Goal: Transaction & Acquisition: Purchase product/service

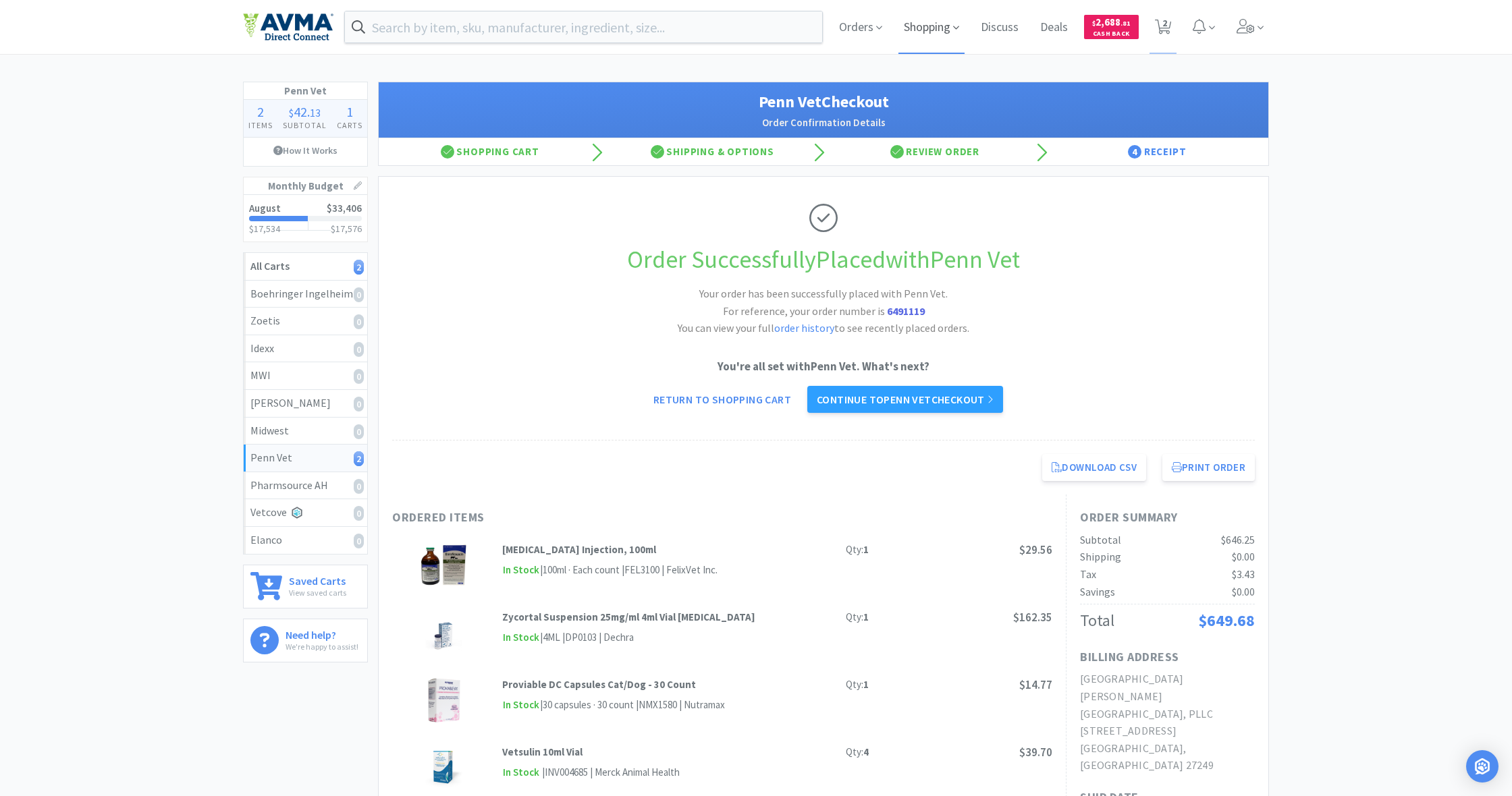
click at [893, 29] on span "Shopping" at bounding box center [931, 27] width 66 height 54
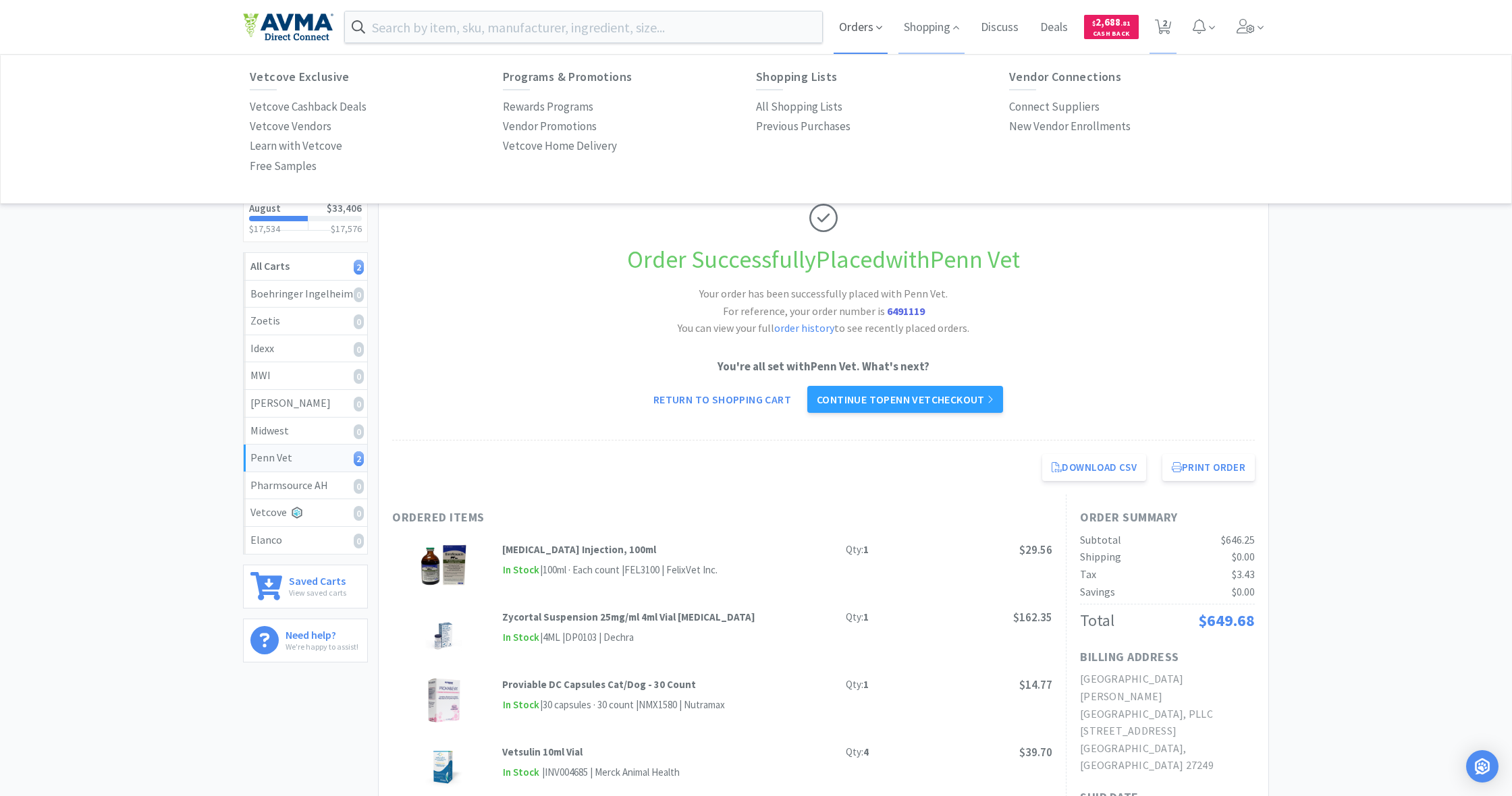
click at [851, 32] on span "Orders" at bounding box center [861, 27] width 54 height 54
click at [772, 129] on p "Budgets" at bounding box center [777, 126] width 42 height 18
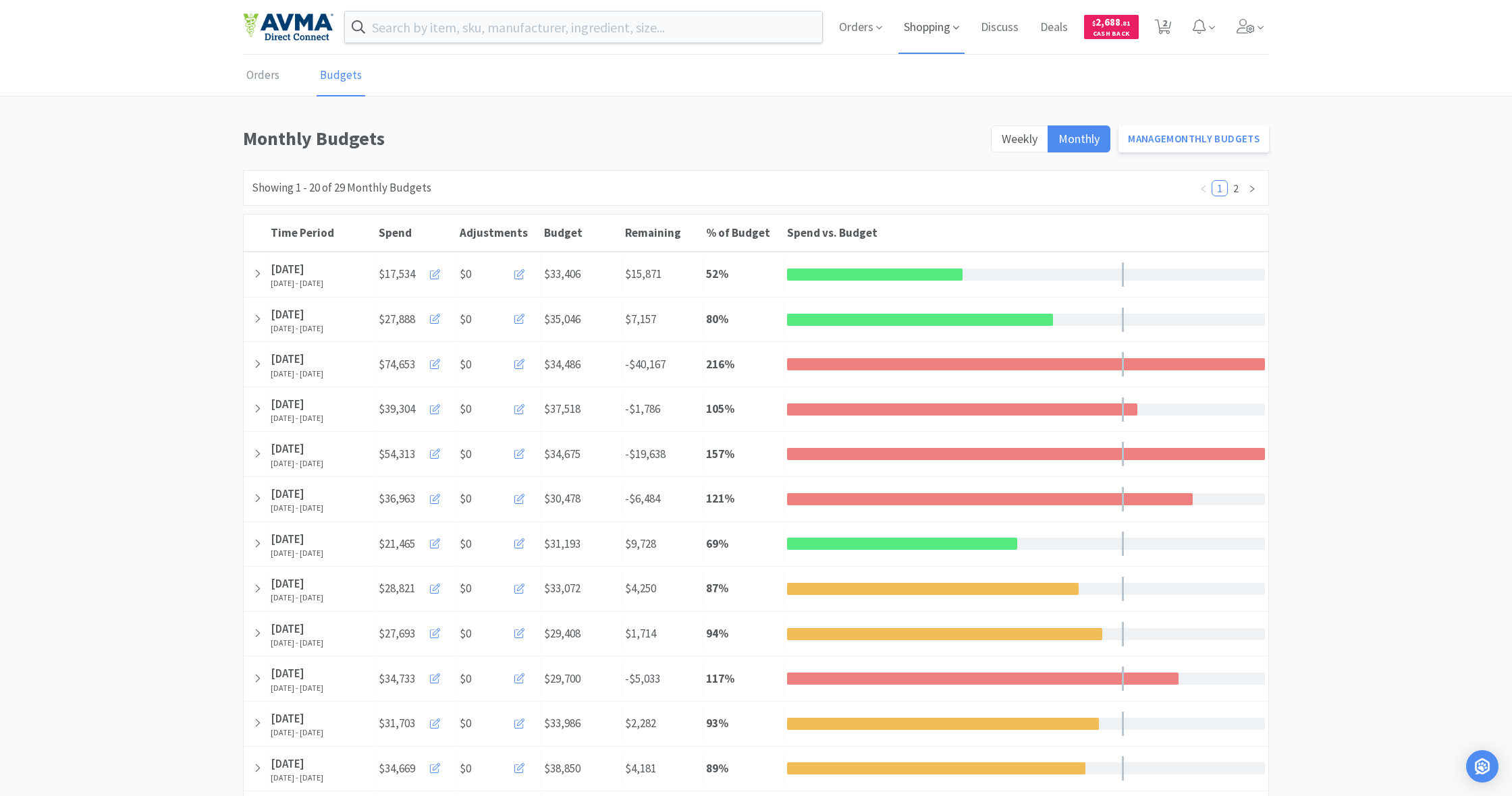
click at [893, 29] on span "Shopping" at bounding box center [931, 27] width 66 height 54
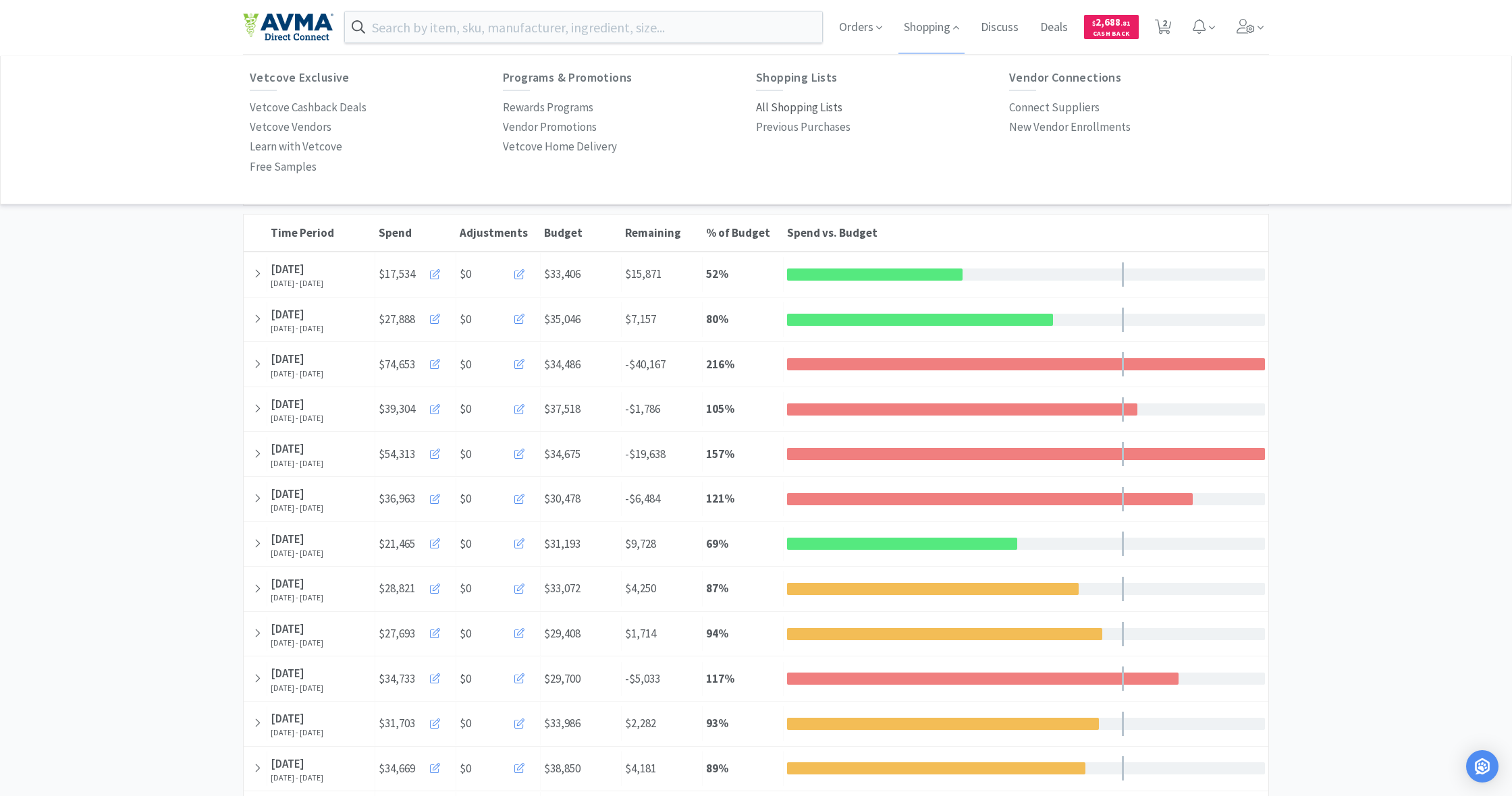
click at [799, 105] on p "All Shopping Lists" at bounding box center [799, 107] width 86 height 18
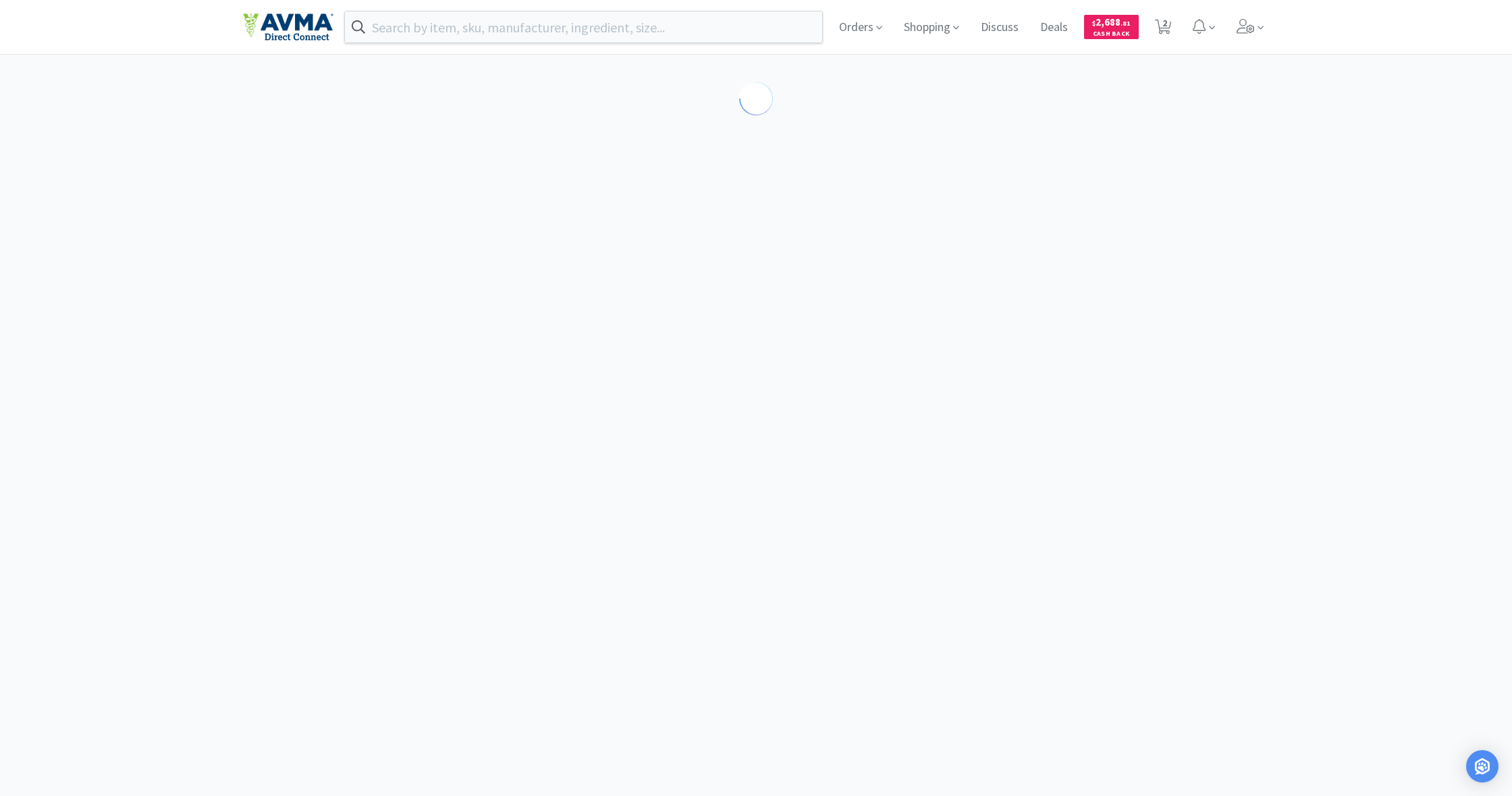
select select "2"
select select "1"
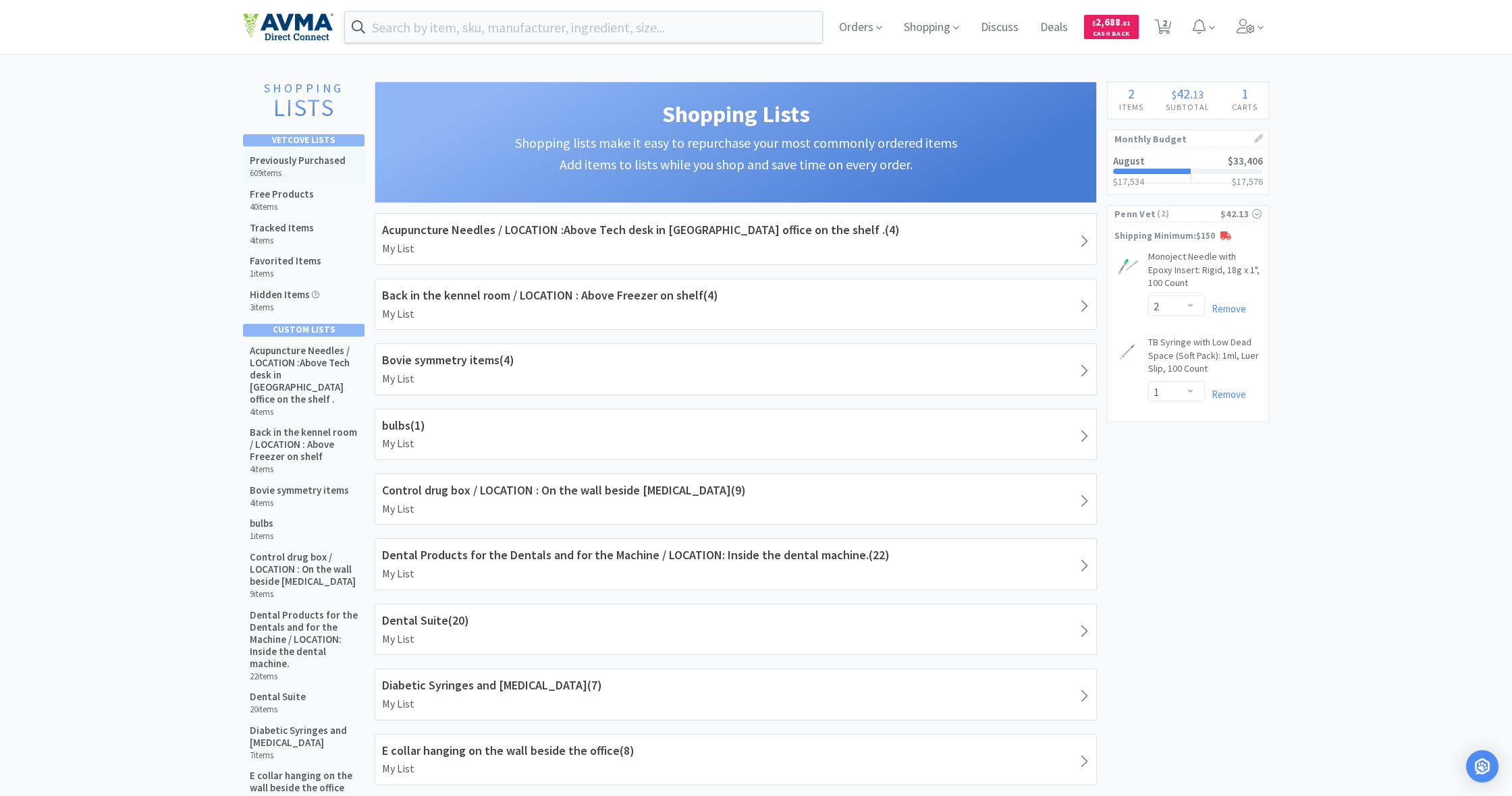
click at [314, 162] on h5 "Previously Purchased" at bounding box center [297, 161] width 96 height 12
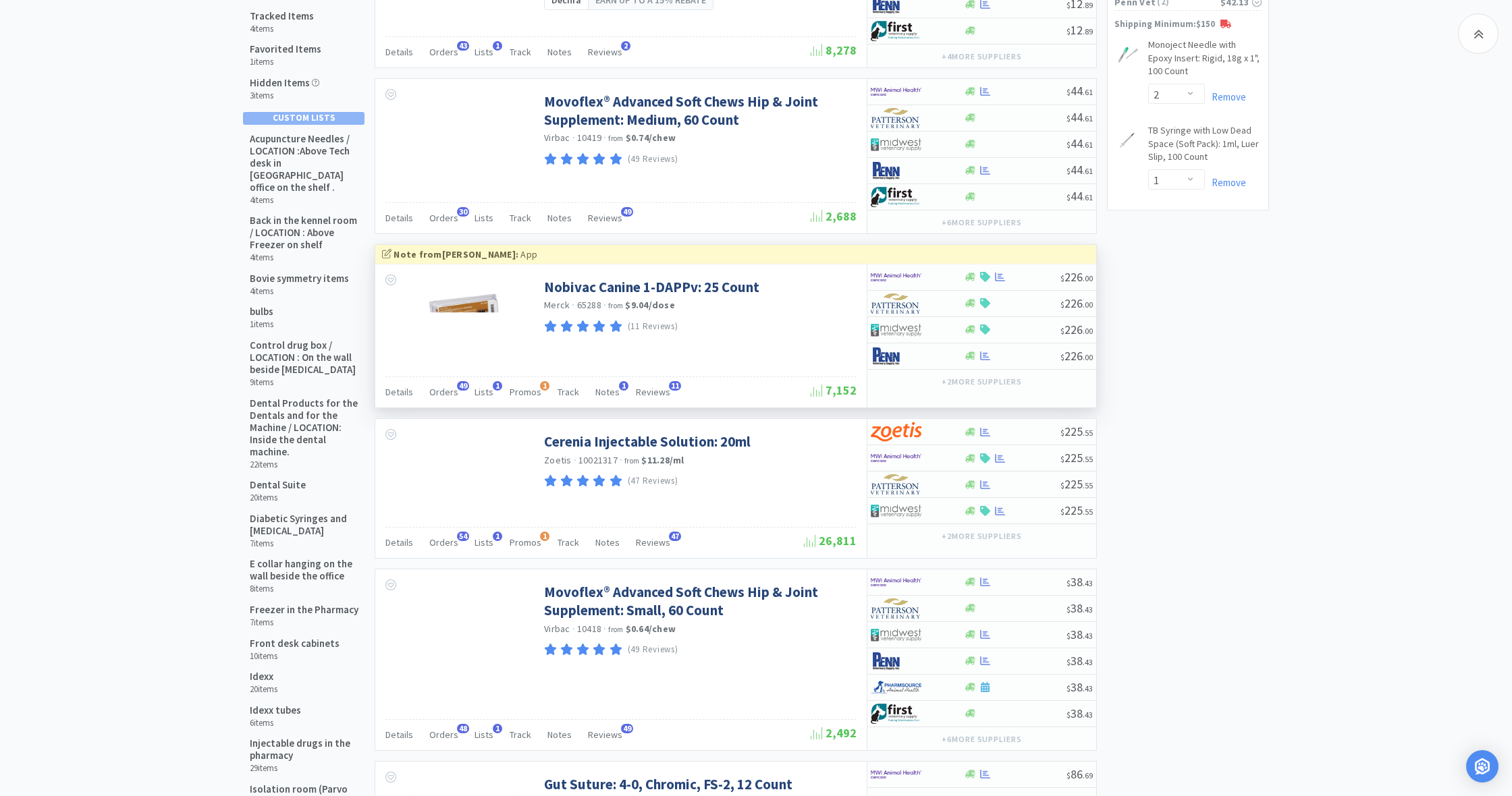
scroll to position [216, 0]
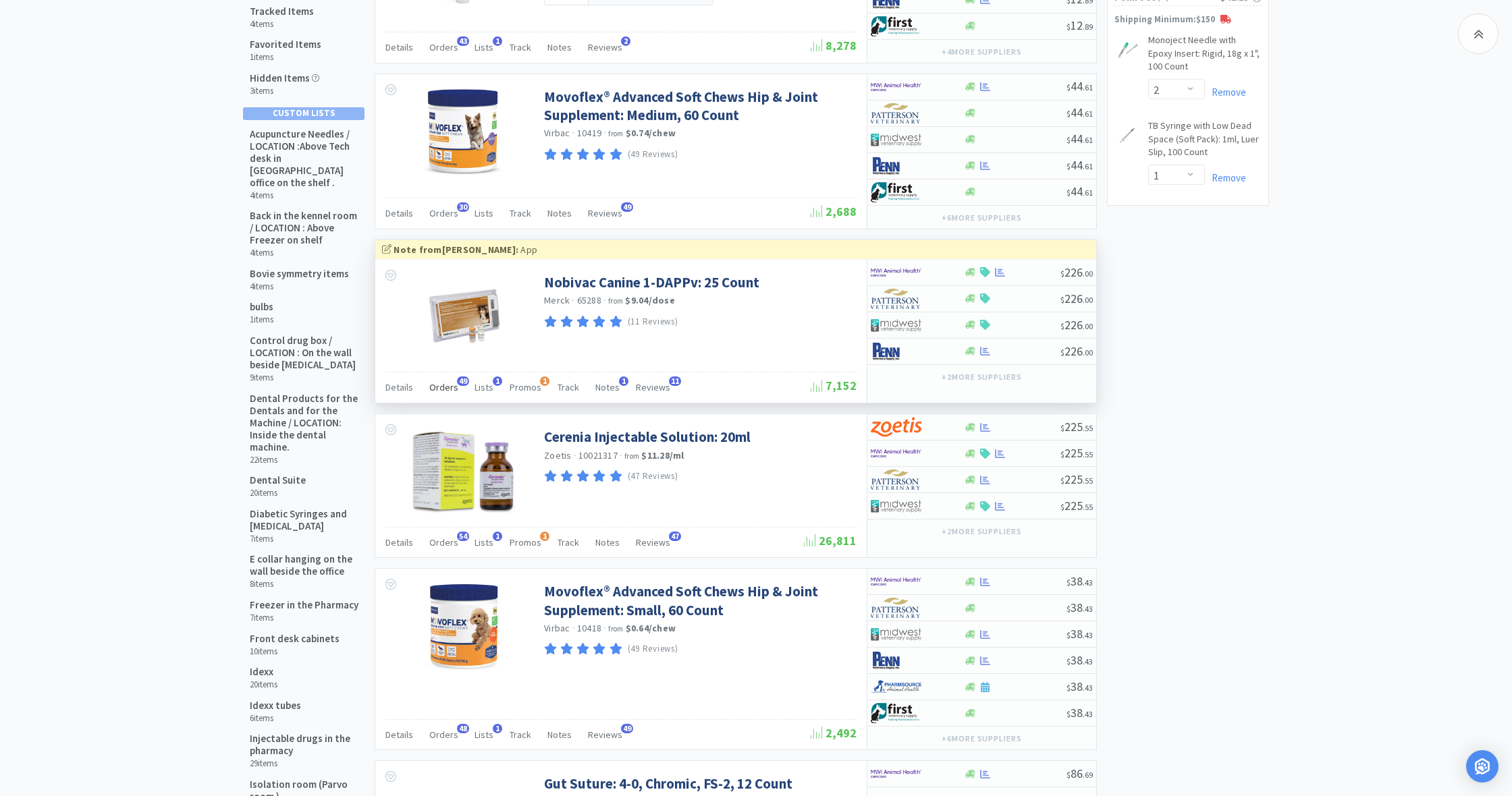
click at [443, 385] on span "Orders" at bounding box center [443, 388] width 29 height 12
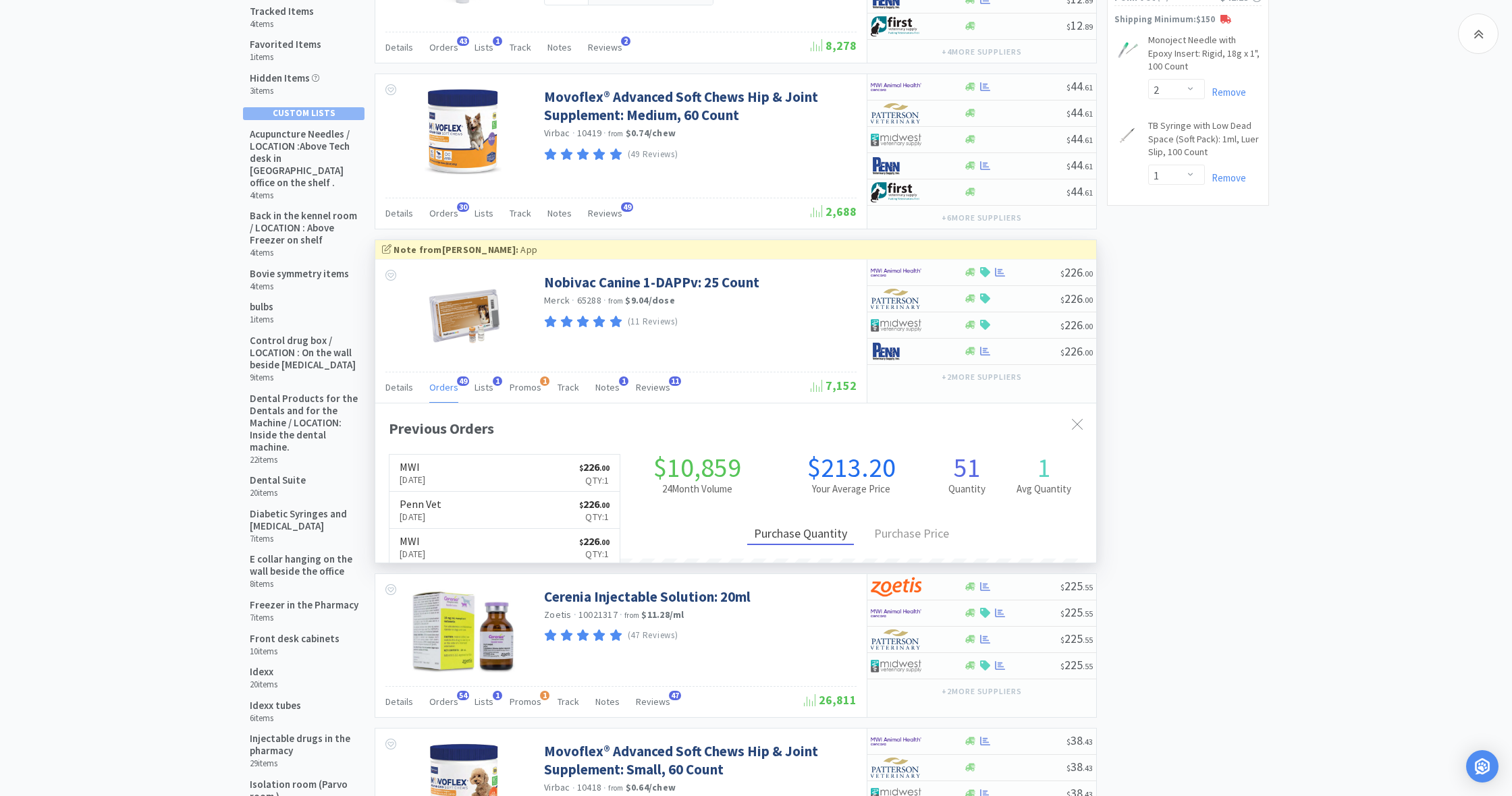
scroll to position [362, 721]
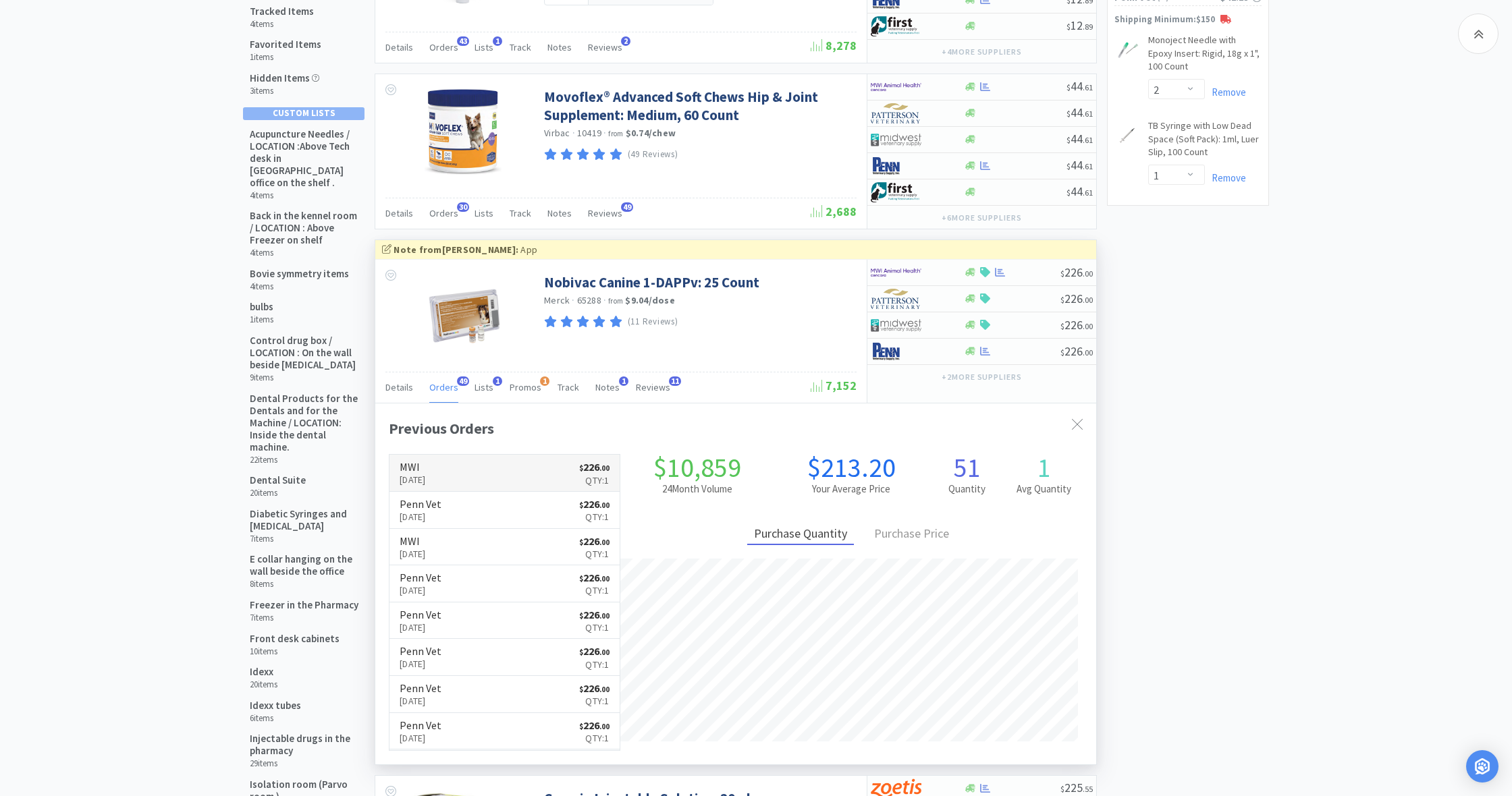
click at [506, 461] on link "MWI [DATE] $ 226 . 00 Qty: 1" at bounding box center [504, 473] width 230 height 37
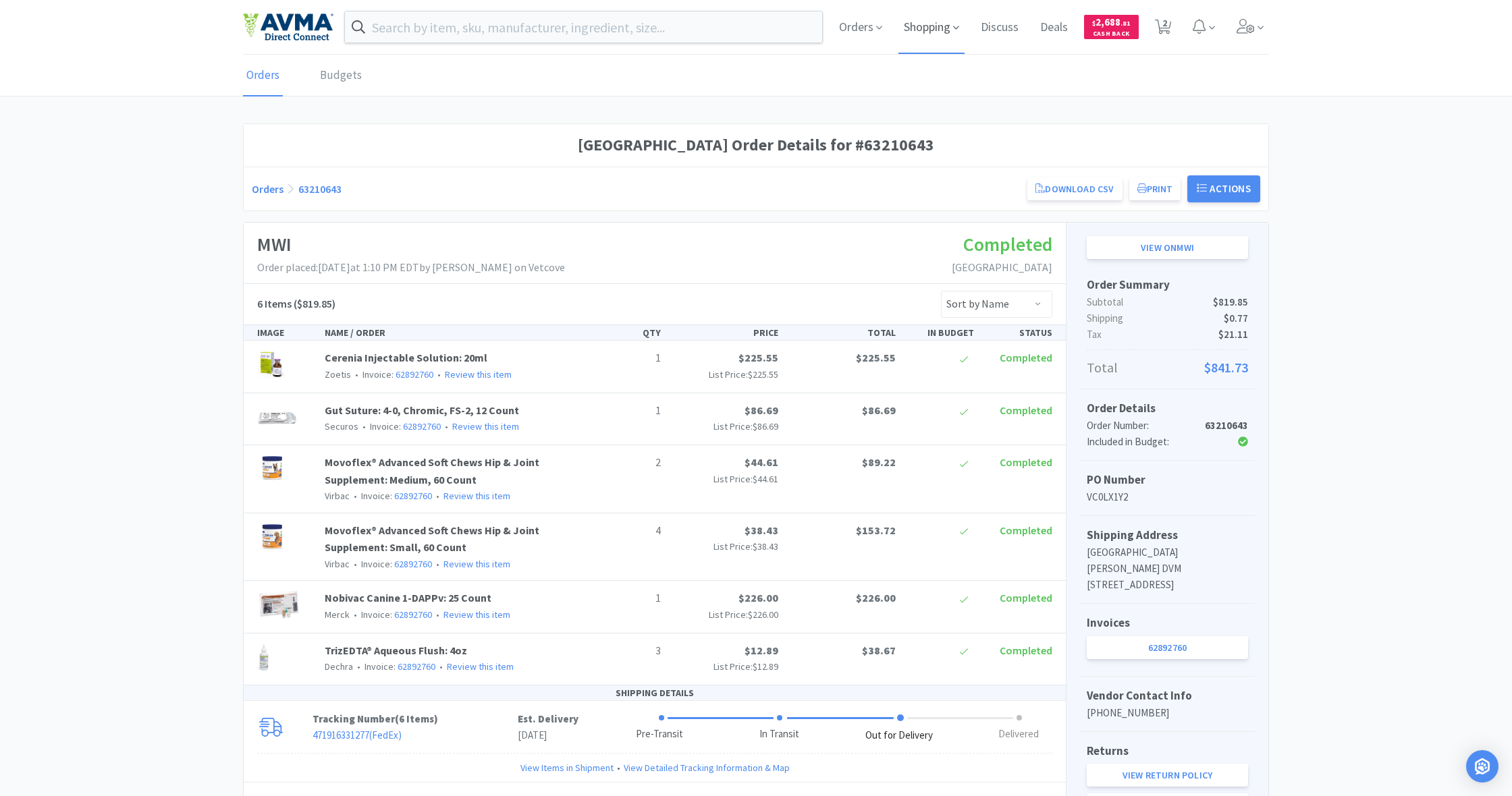
click at [893, 30] on span "Shopping" at bounding box center [931, 27] width 66 height 54
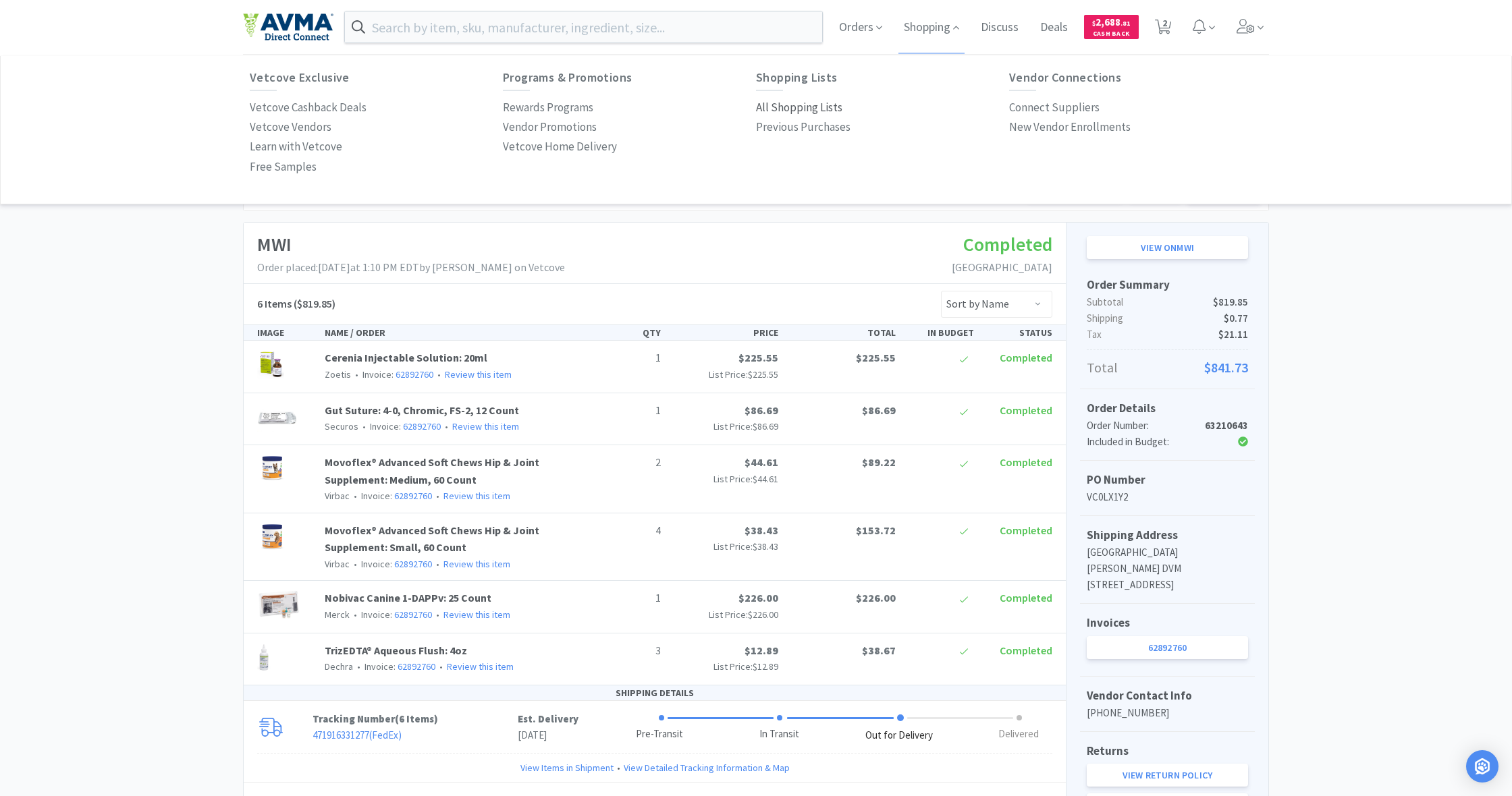
click at [793, 105] on p "All Shopping Lists" at bounding box center [799, 107] width 86 height 18
select select "2"
select select "1"
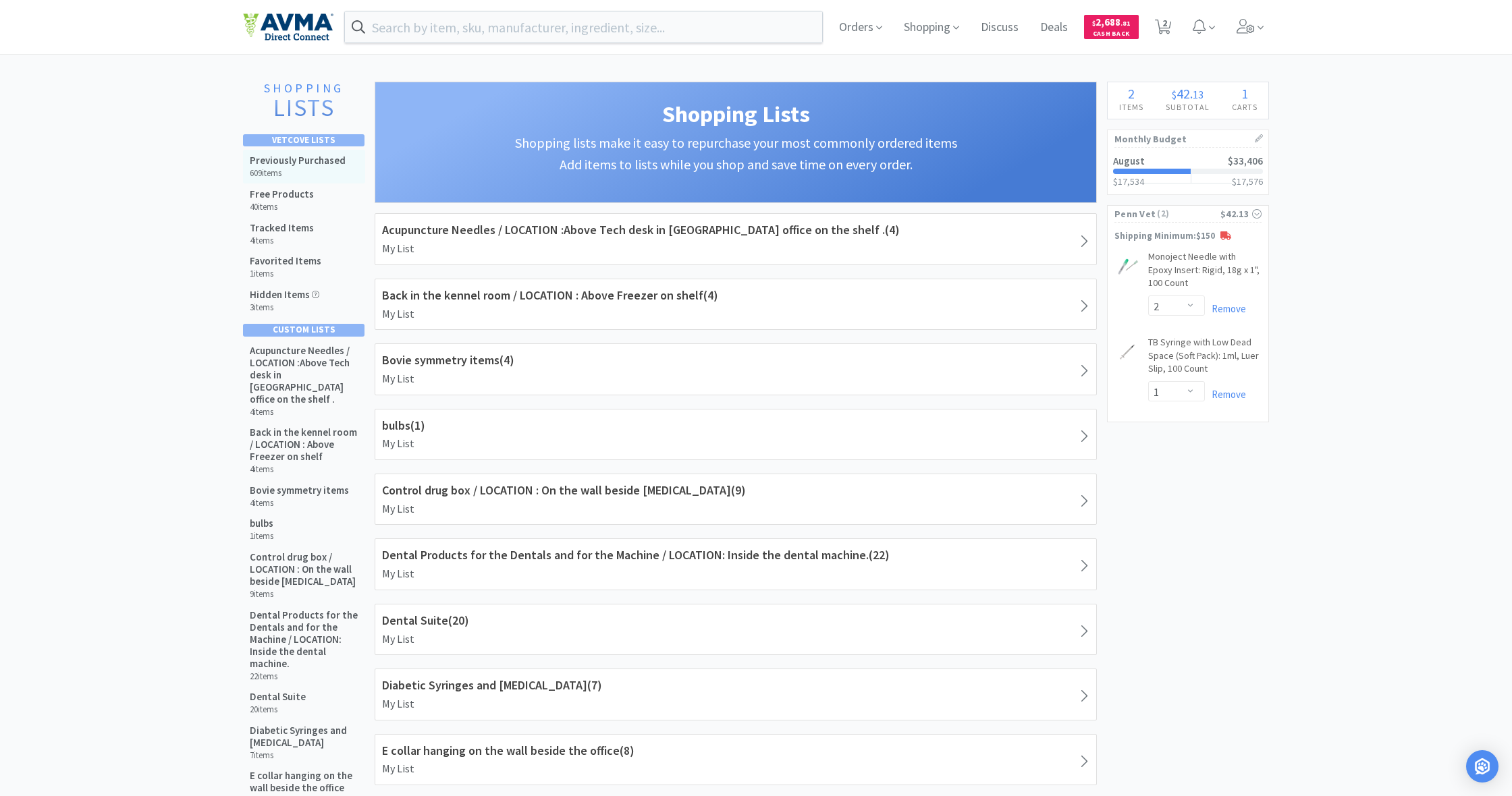
click at [308, 157] on h5 "Previously Purchased" at bounding box center [297, 161] width 96 height 12
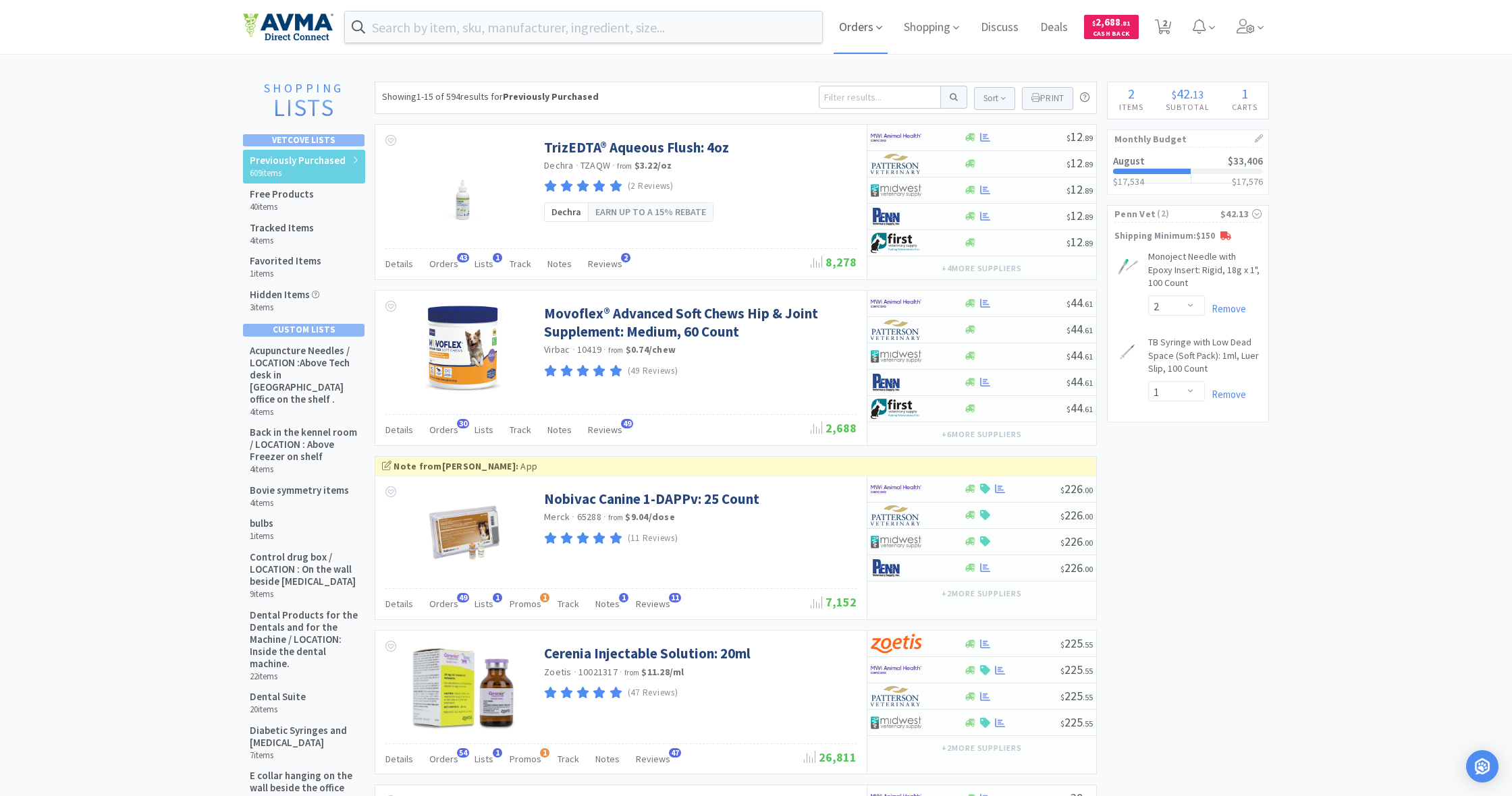
click at [856, 25] on span "Orders" at bounding box center [861, 27] width 54 height 54
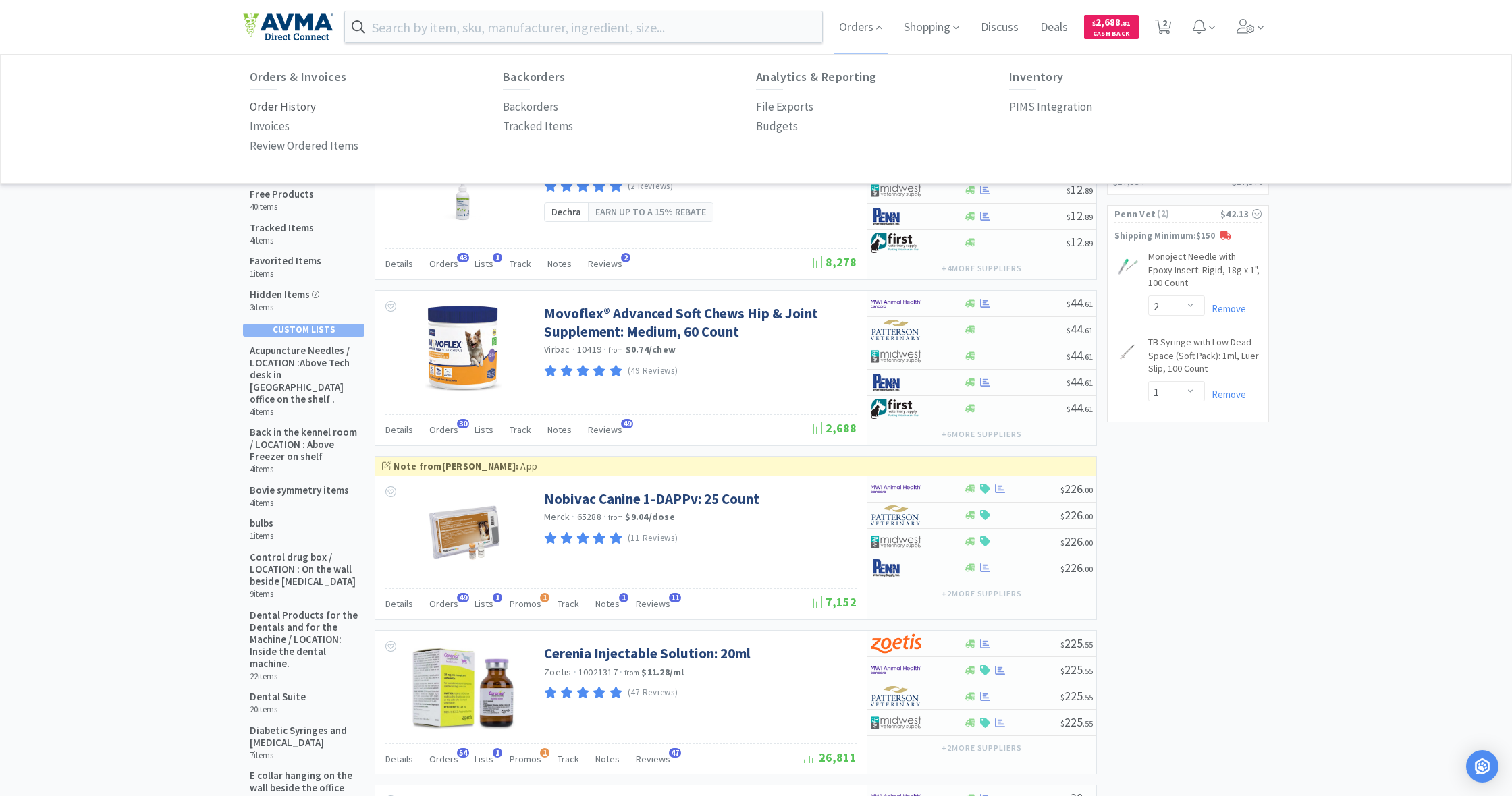
click at [283, 108] on p "Order History" at bounding box center [283, 107] width 66 height 18
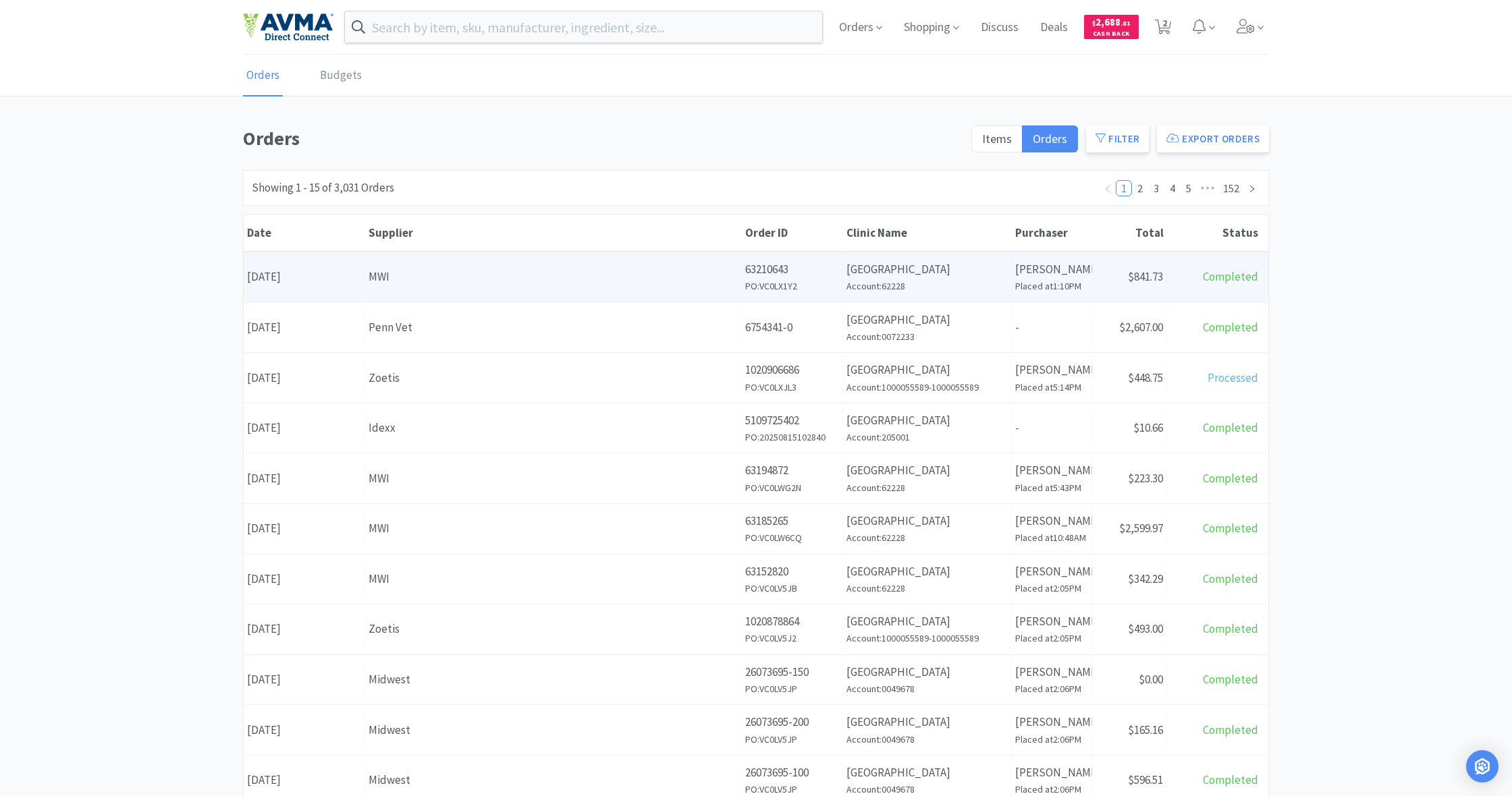
click at [742, 270] on div "Supplier MWI" at bounding box center [553, 277] width 376 height 35
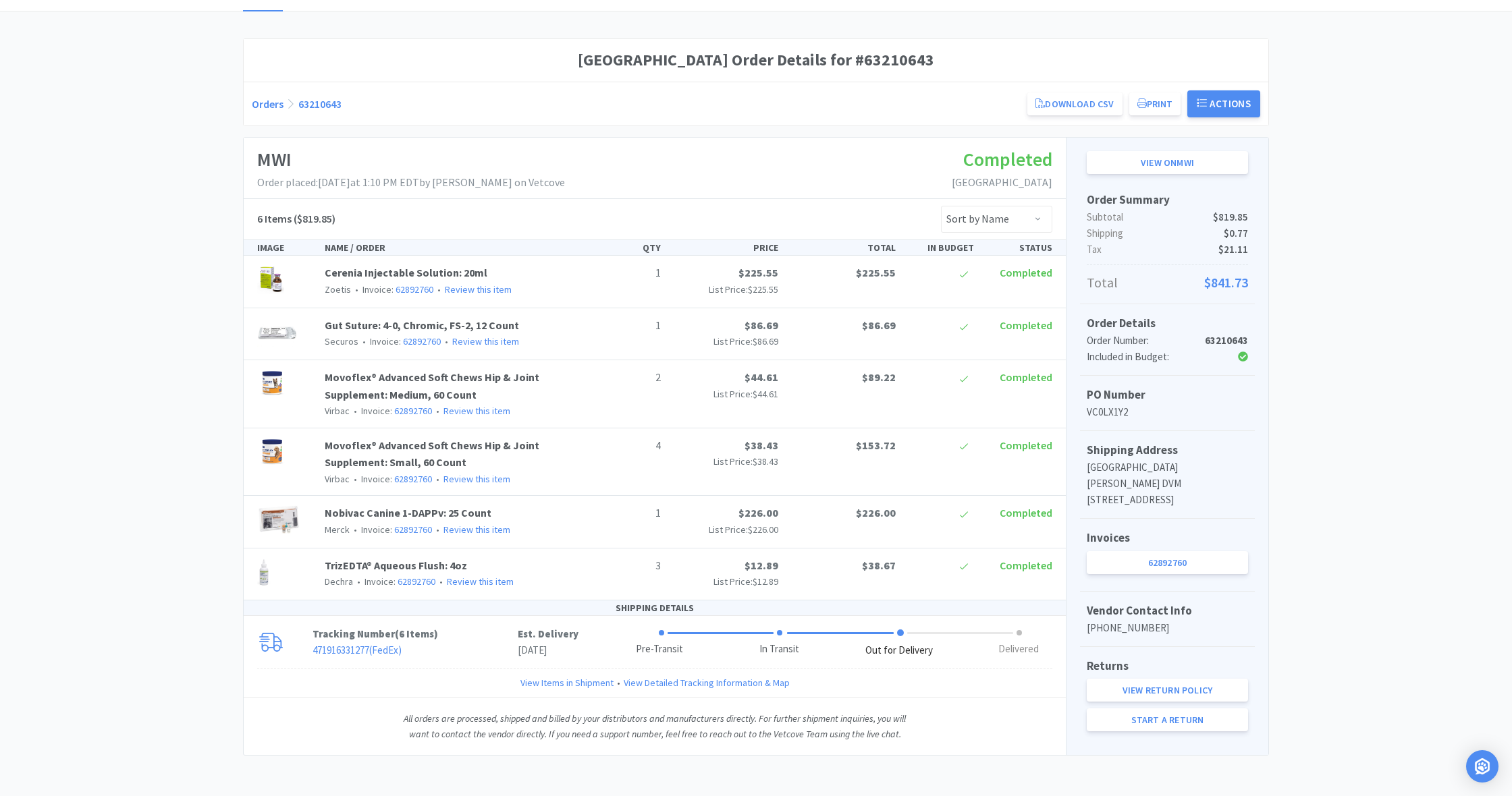
scroll to position [100, 0]
click at [893, 580] on span at bounding box center [901, 633] width 7 height 7
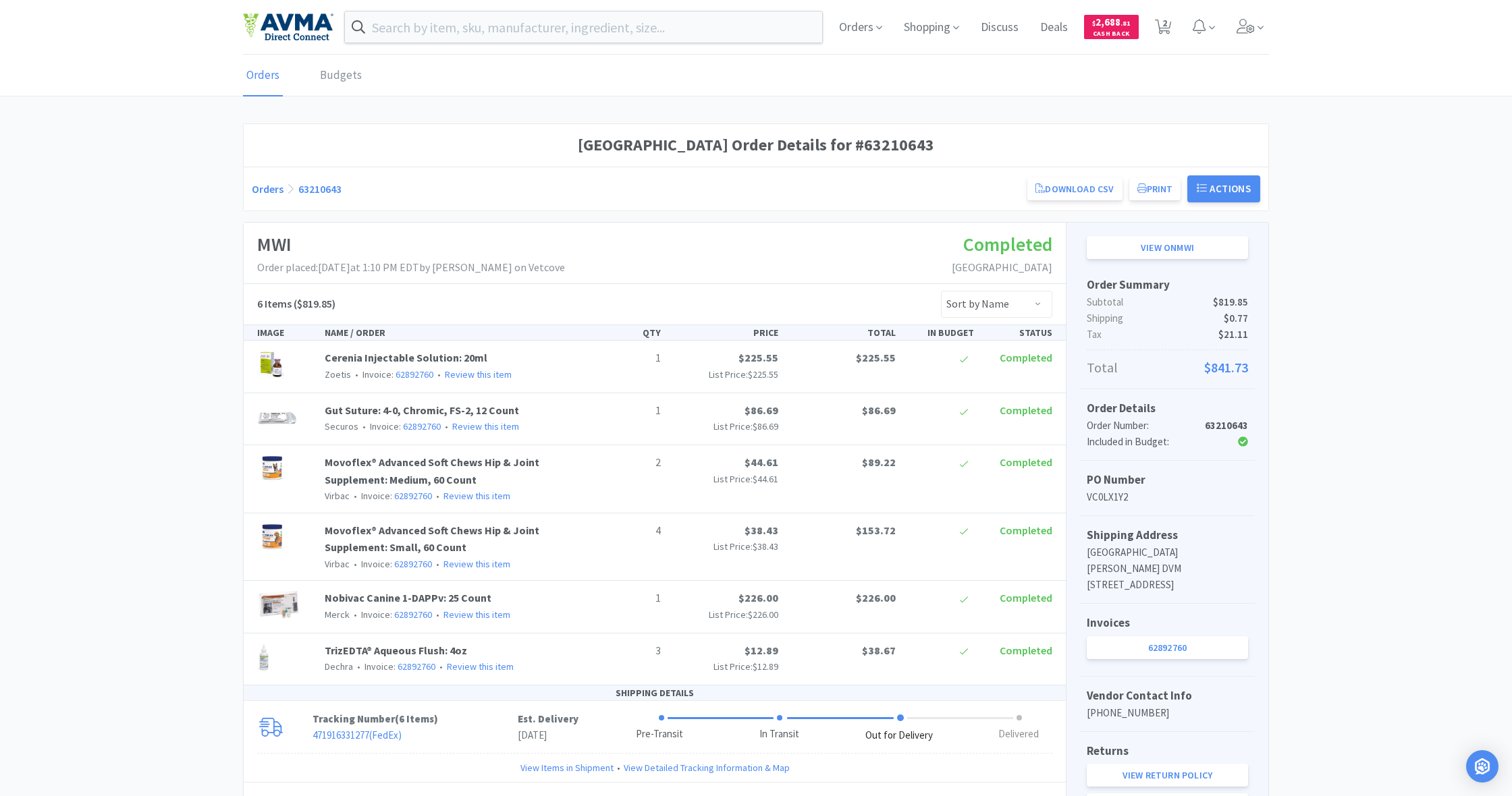
scroll to position [0, 0]
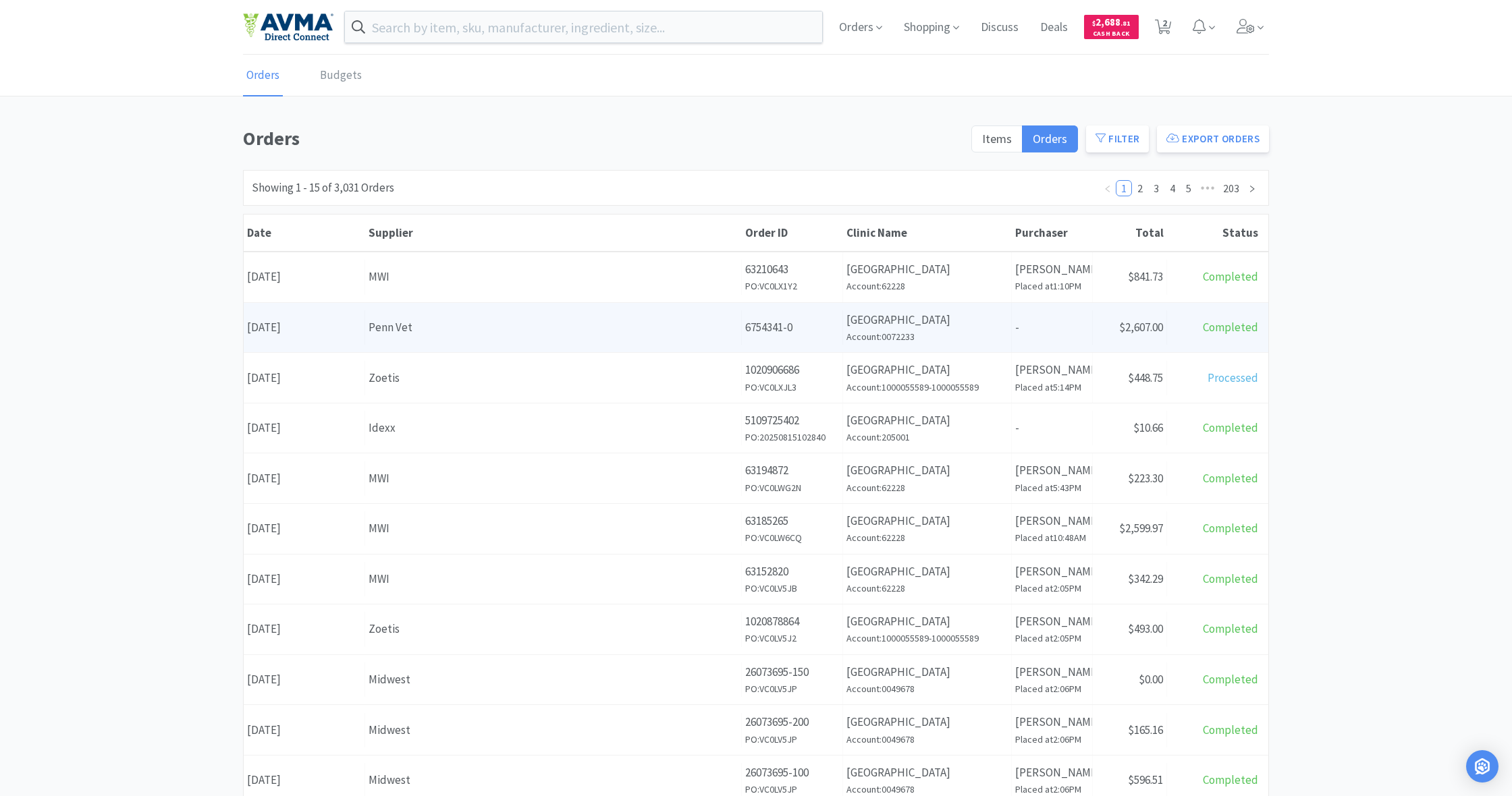
click at [663, 329] on div "Penn Vet" at bounding box center [553, 327] width 370 height 18
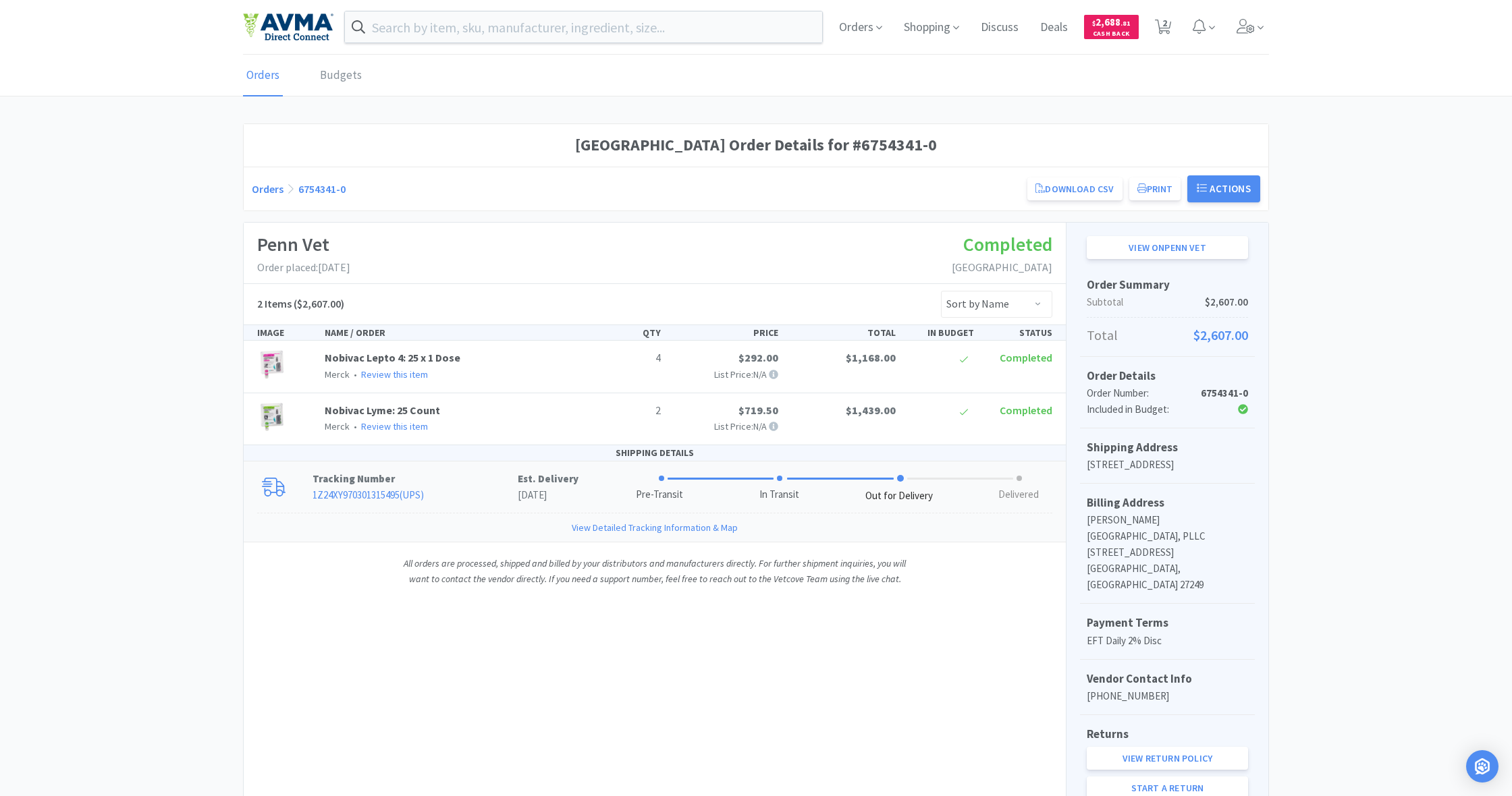
click at [893, 477] on span at bounding box center [901, 479] width 7 height 7
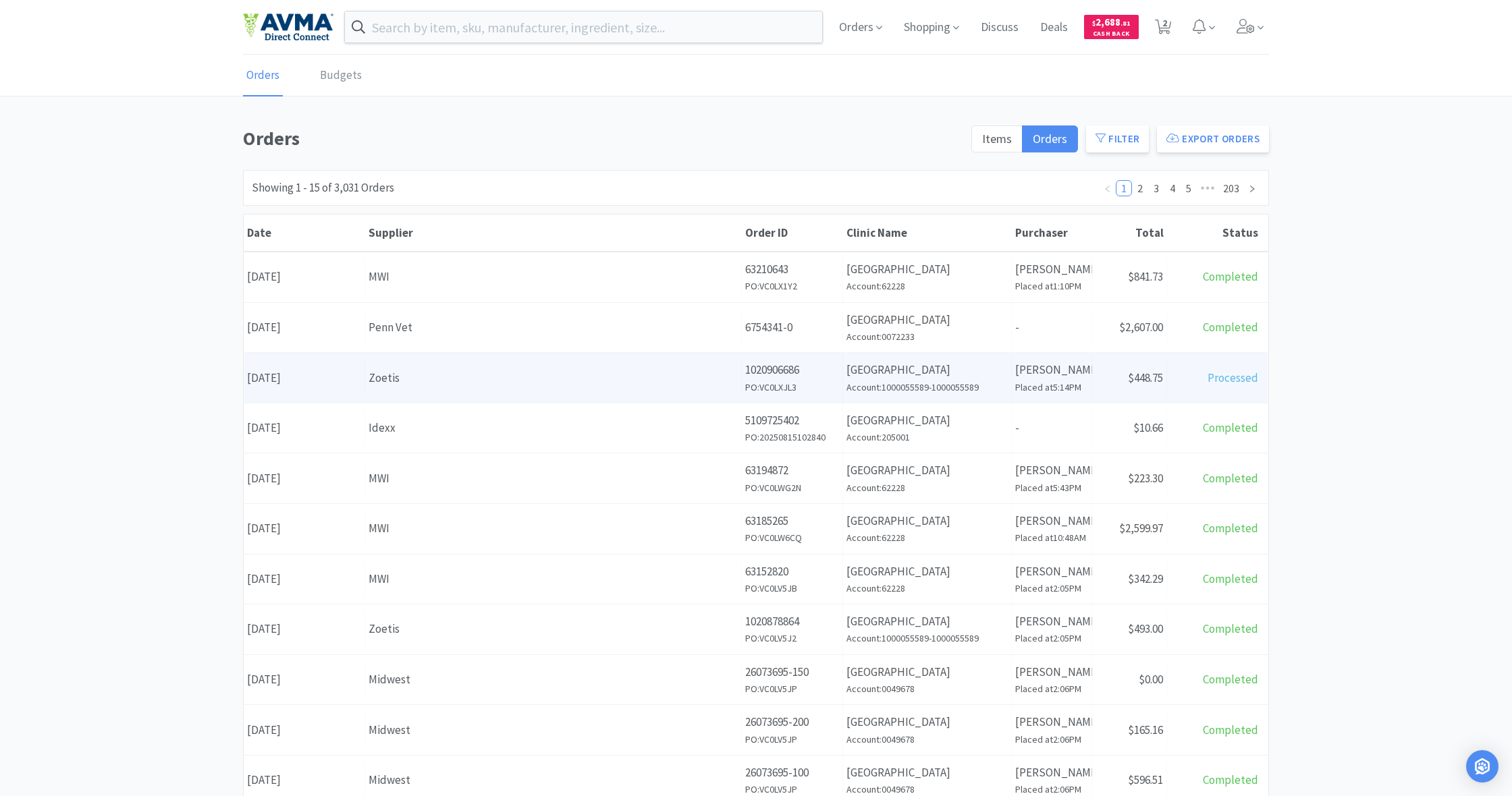
click at [638, 383] on div "Zoetis" at bounding box center [553, 378] width 370 height 18
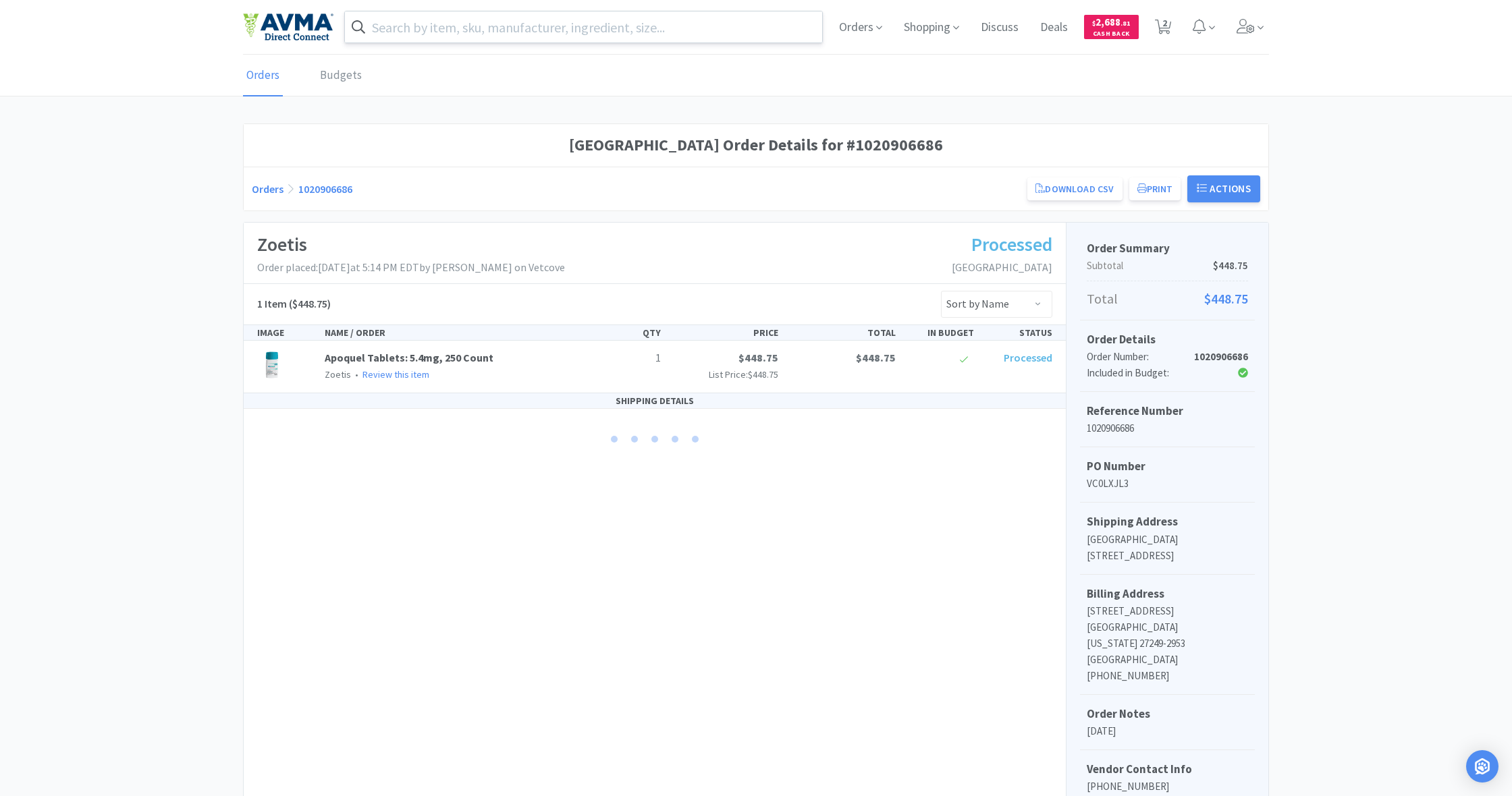
click at [496, 23] on input "text" at bounding box center [583, 27] width 477 height 31
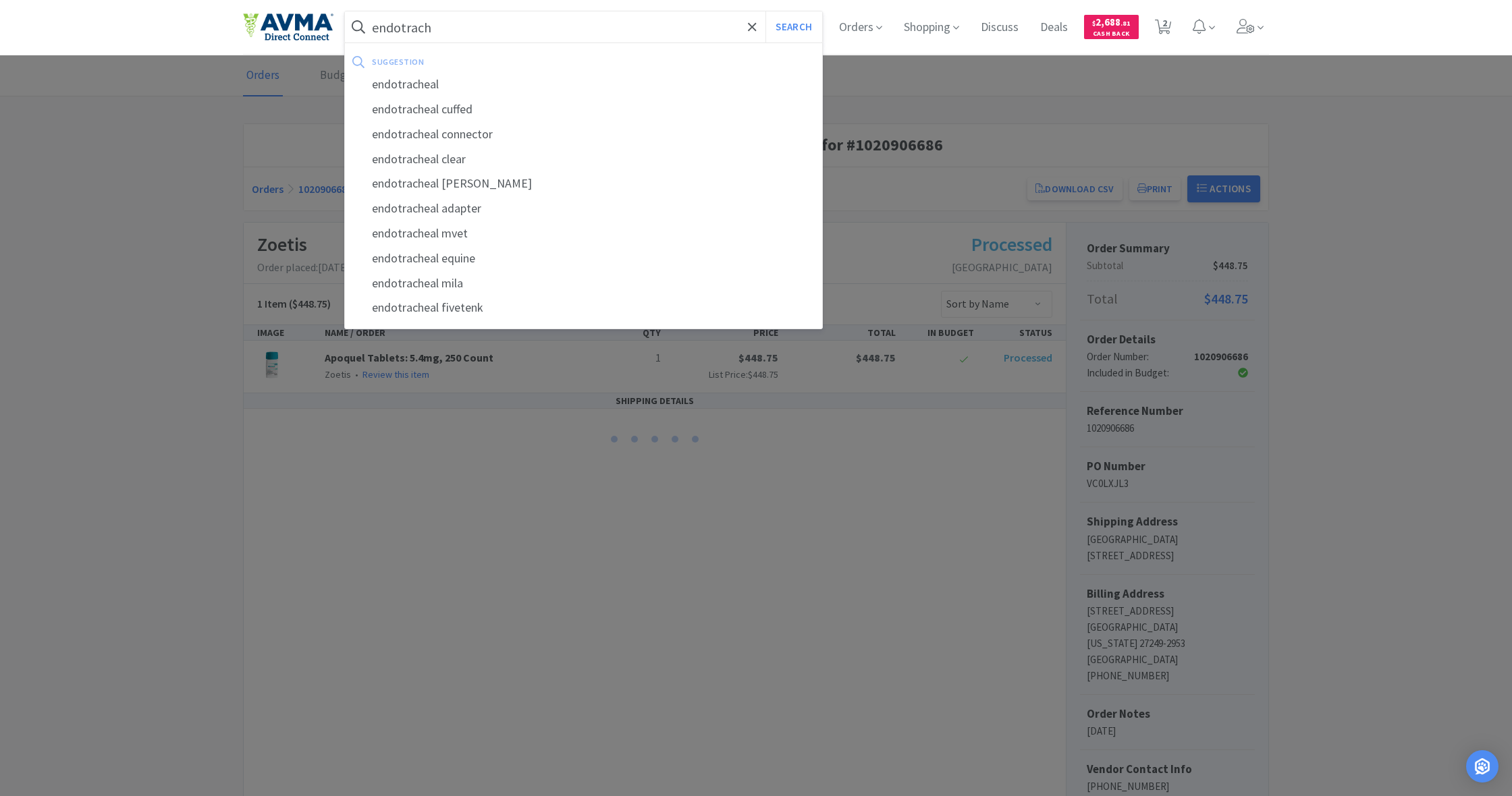
type input "endotrach"
click at [792, 27] on button "Search" at bounding box center [794, 27] width 56 height 31
select select "2"
select select "1"
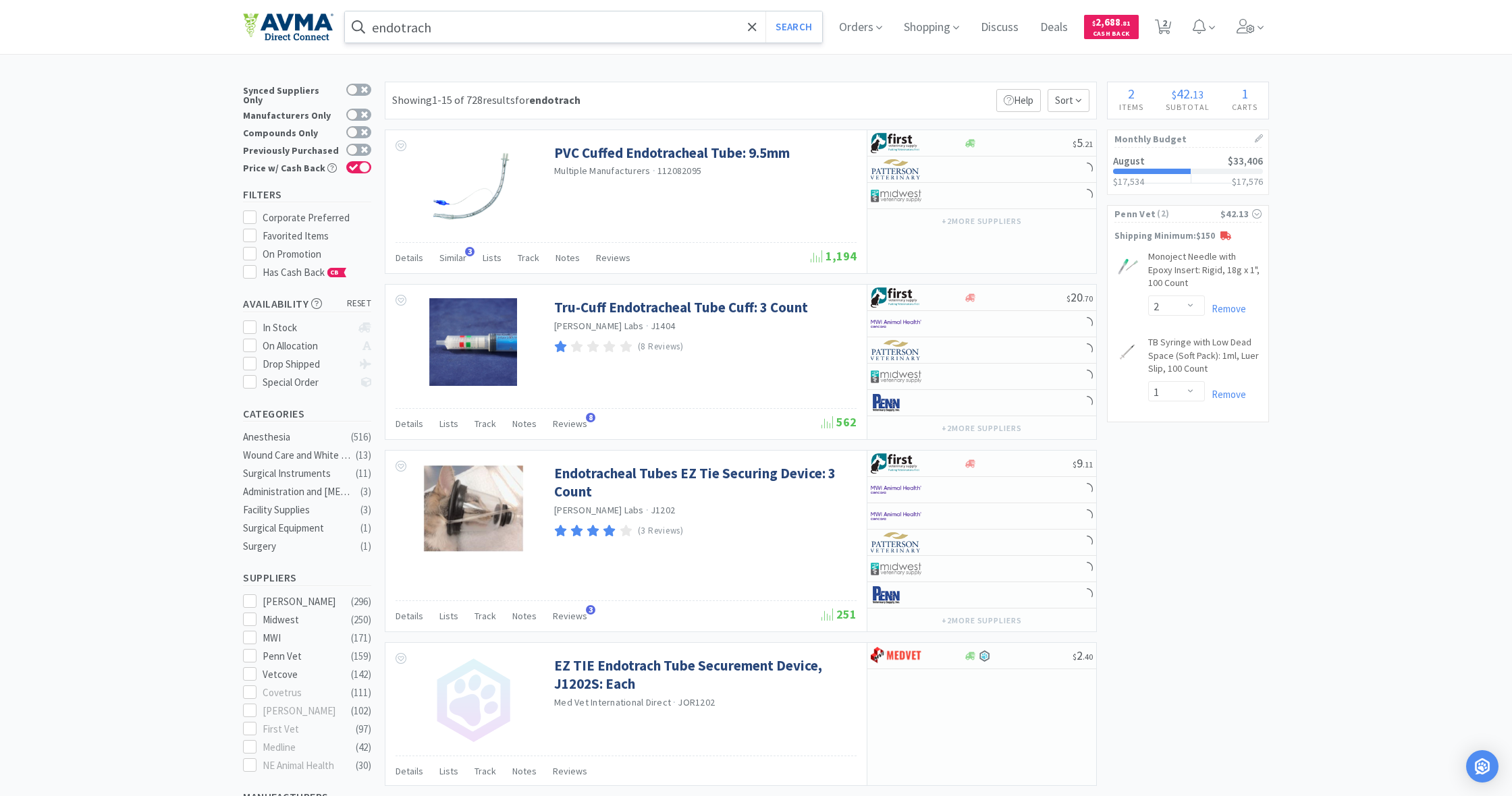
click at [450, 30] on input "endotrach" at bounding box center [583, 27] width 477 height 31
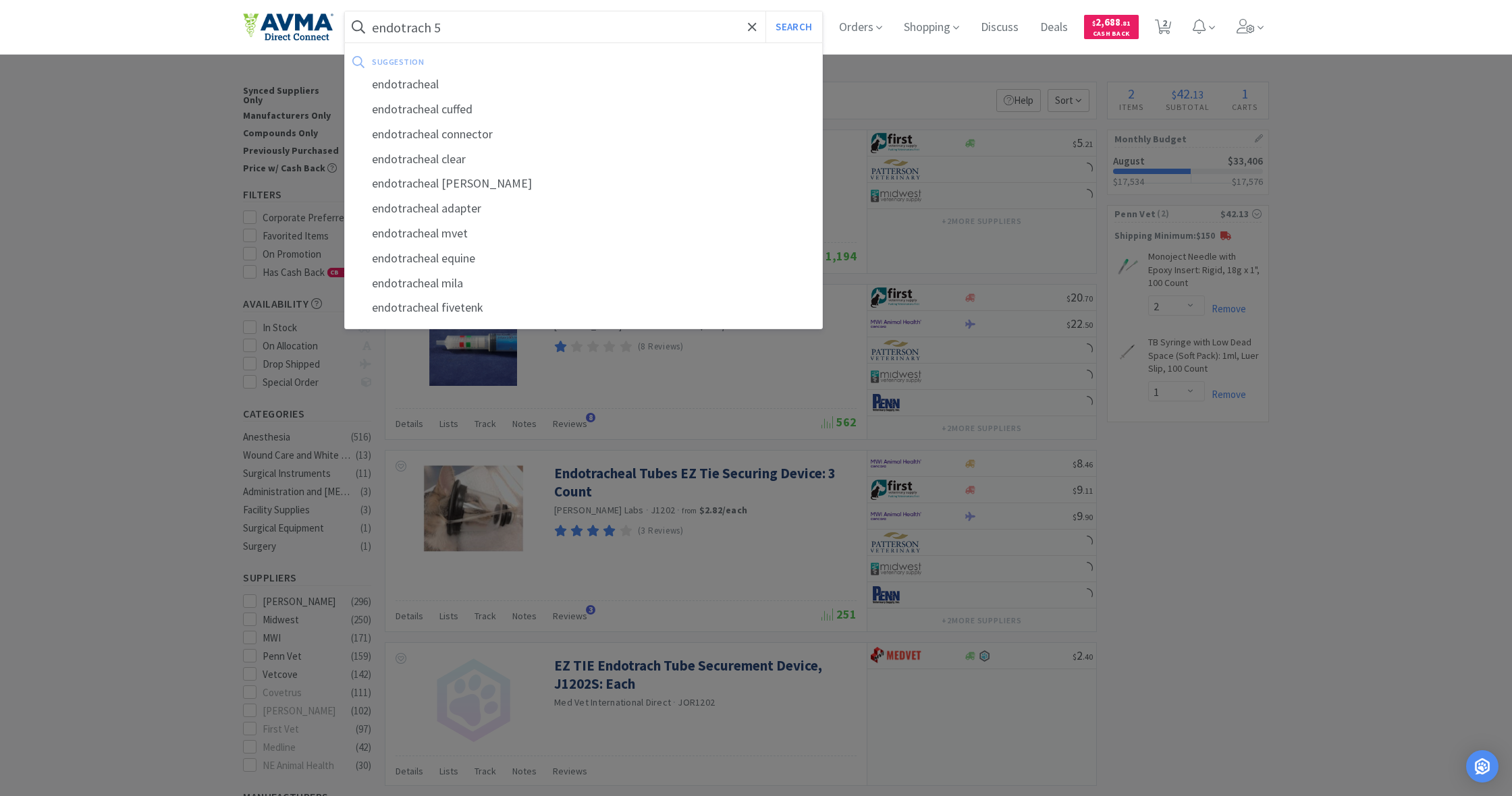
type input "endotrach 5"
click at [792, 27] on button "Search" at bounding box center [794, 27] width 56 height 31
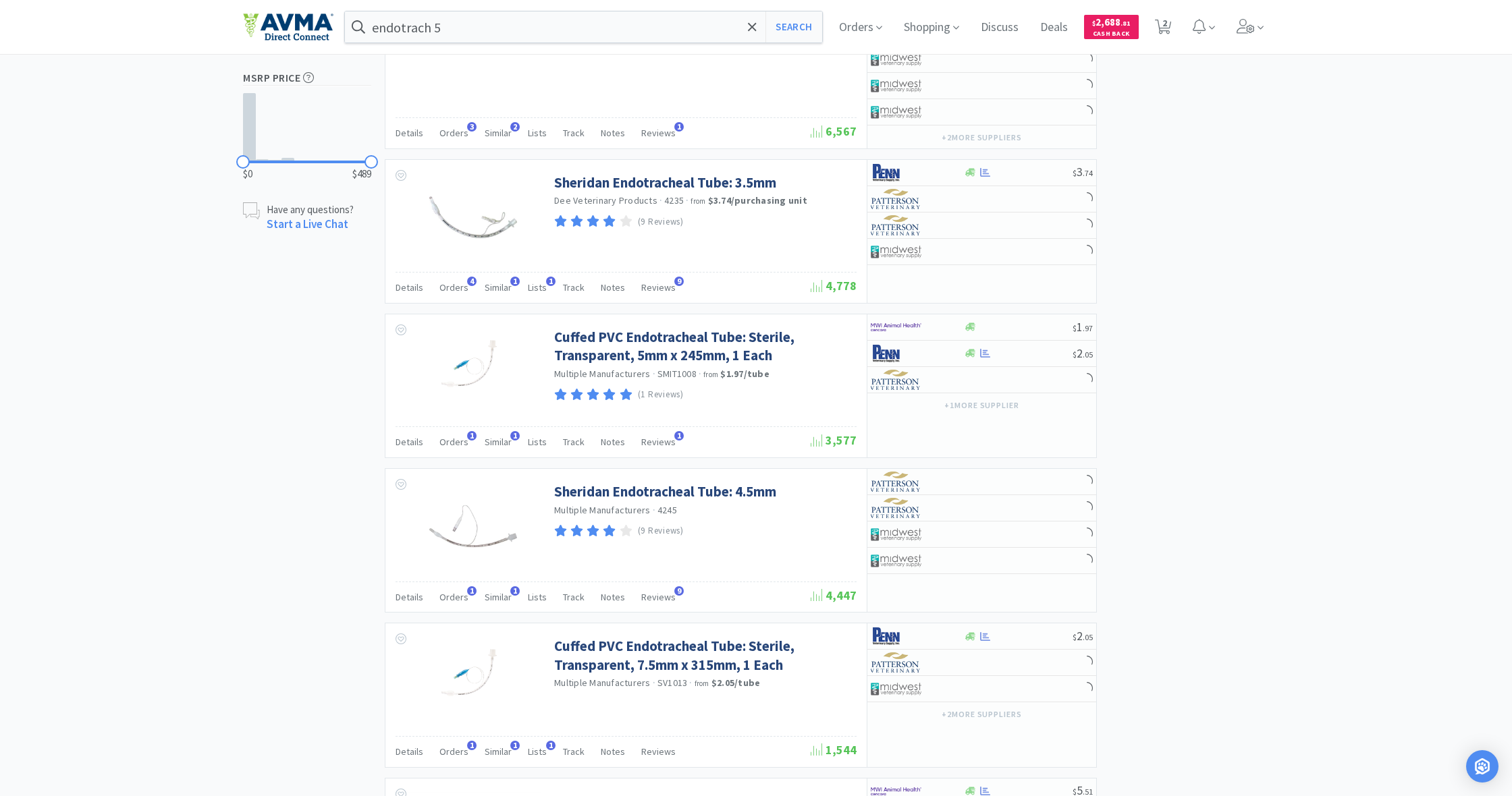
scroll to position [920, 0]
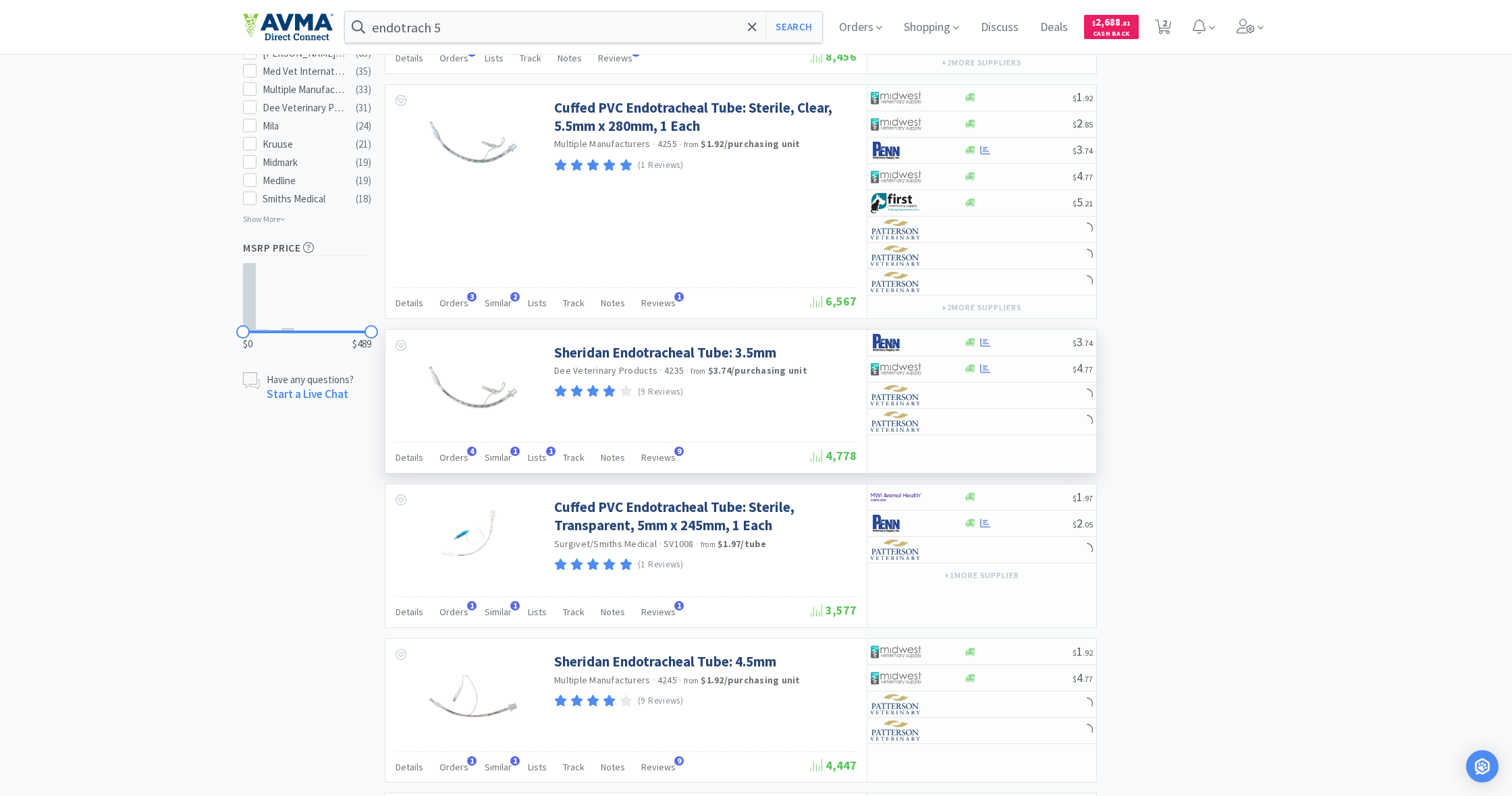
scroll to position [769, 0]
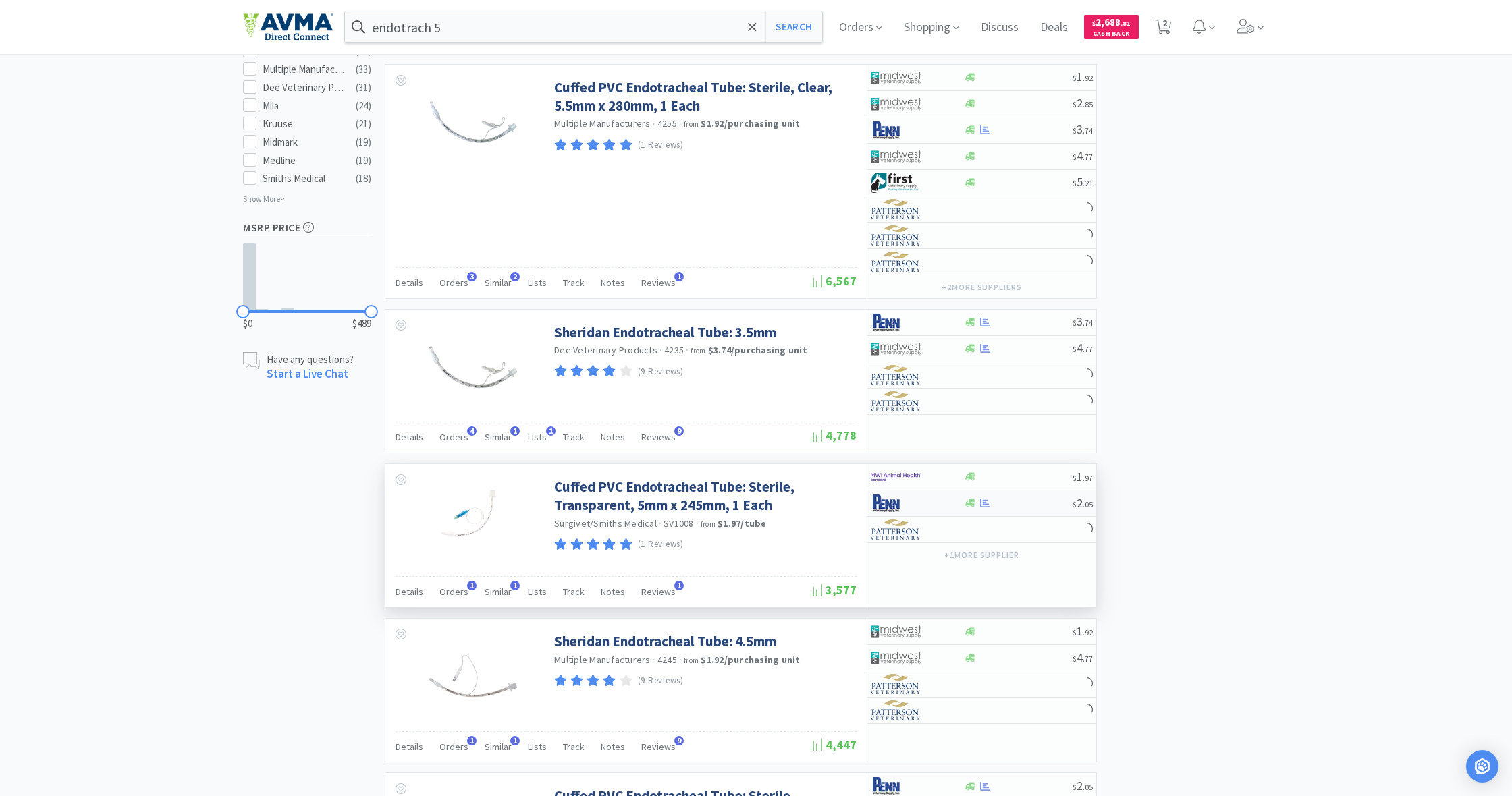
click at [893, 501] on div at bounding box center [917, 503] width 92 height 23
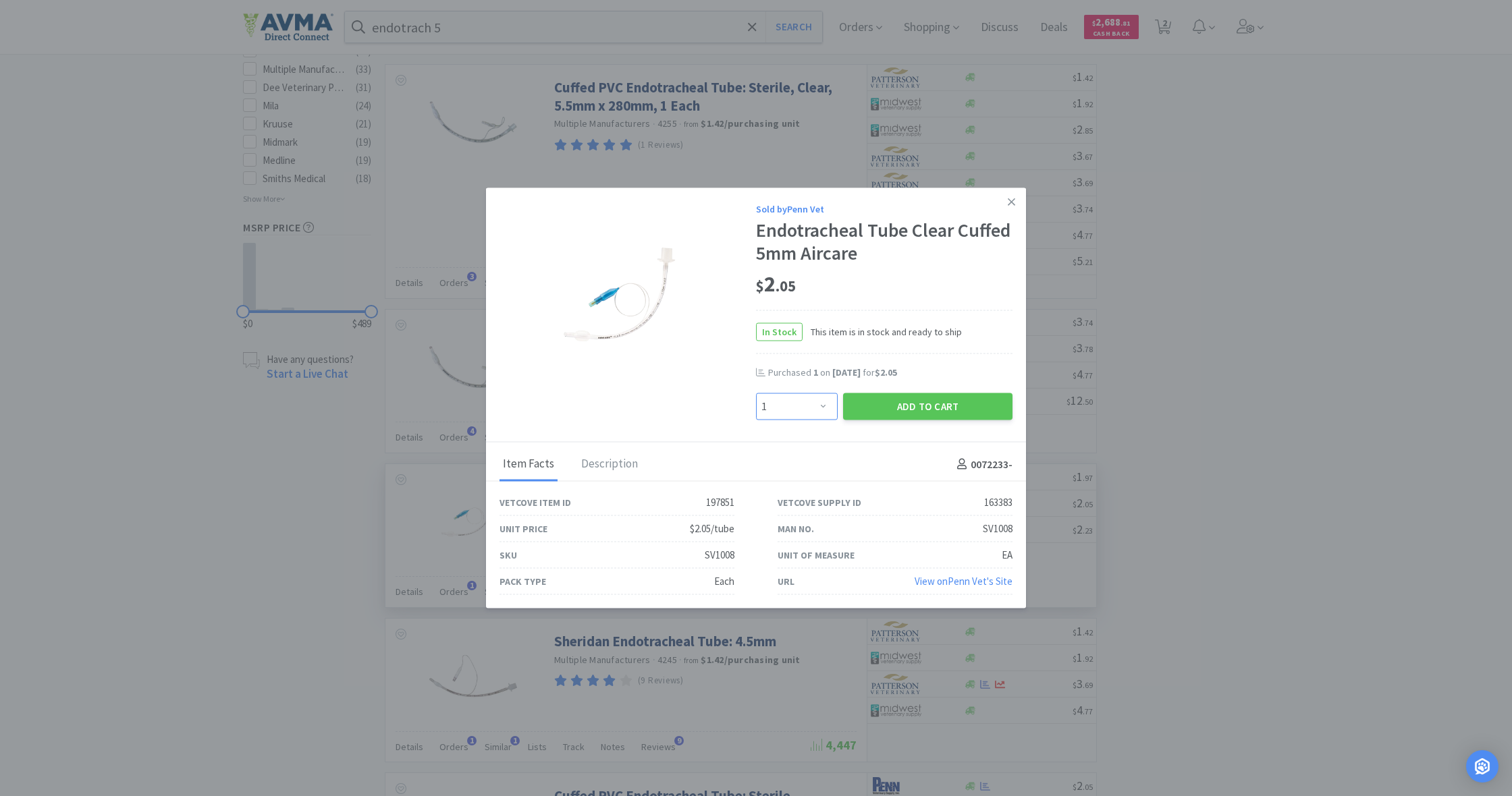
select select "2"
click at [893, 403] on button "Add to Cart" at bounding box center [928, 406] width 170 height 27
select select "2"
select select "1"
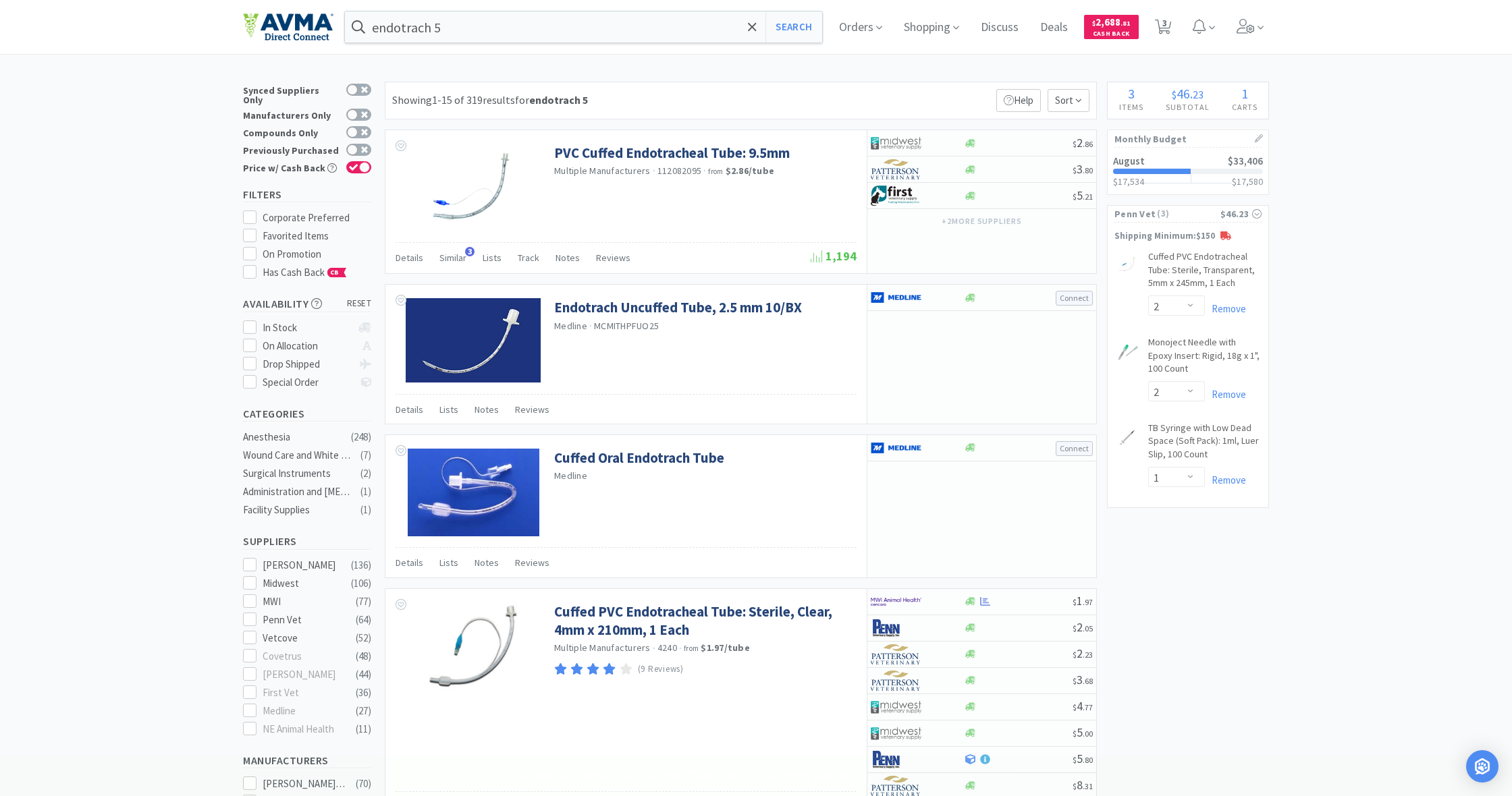
scroll to position [0, 0]
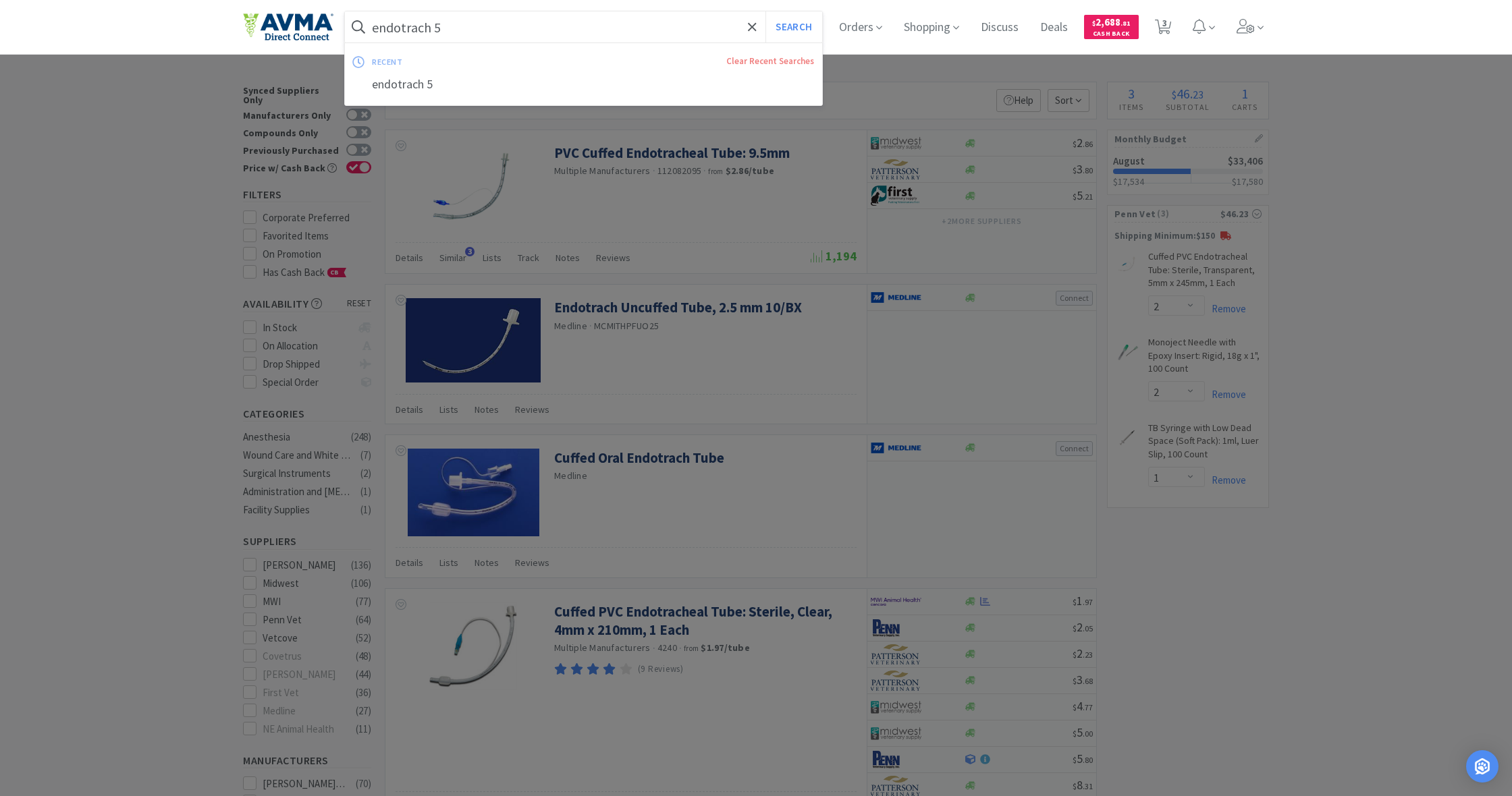
drag, startPoint x: 443, startPoint y: 27, endPoint x: 358, endPoint y: 27, distance: 85.0
click at [358, 27] on form "endotrach 5 Search" at bounding box center [583, 27] width 477 height 31
drag, startPoint x: 374, startPoint y: 26, endPoint x: 485, endPoint y: 31, distance: 111.1
click at [485, 31] on input "endotrach 5" at bounding box center [583, 27] width 477 height 31
click at [792, 27] on button "Search" at bounding box center [794, 27] width 56 height 31
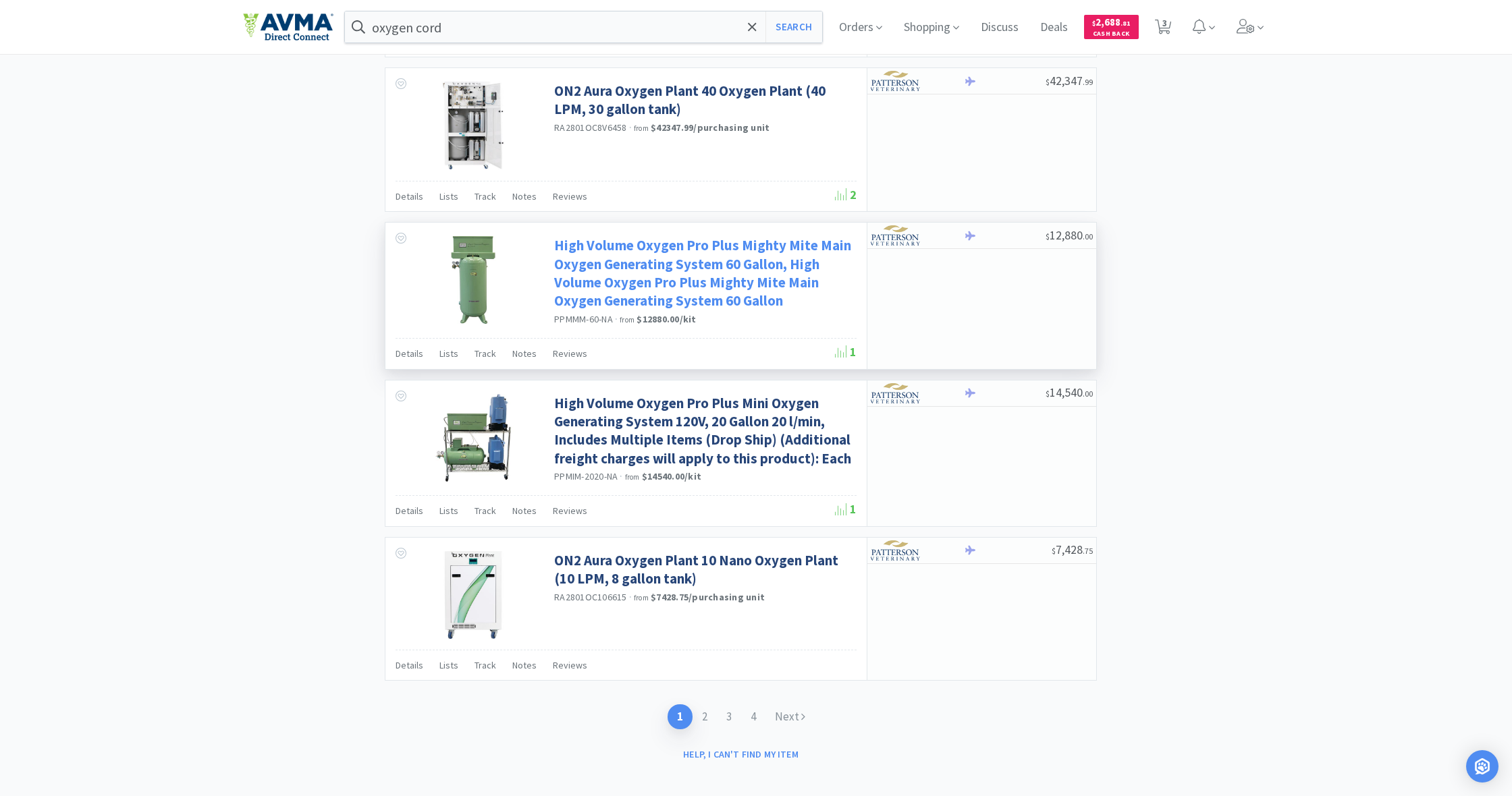
scroll to position [2008, 0]
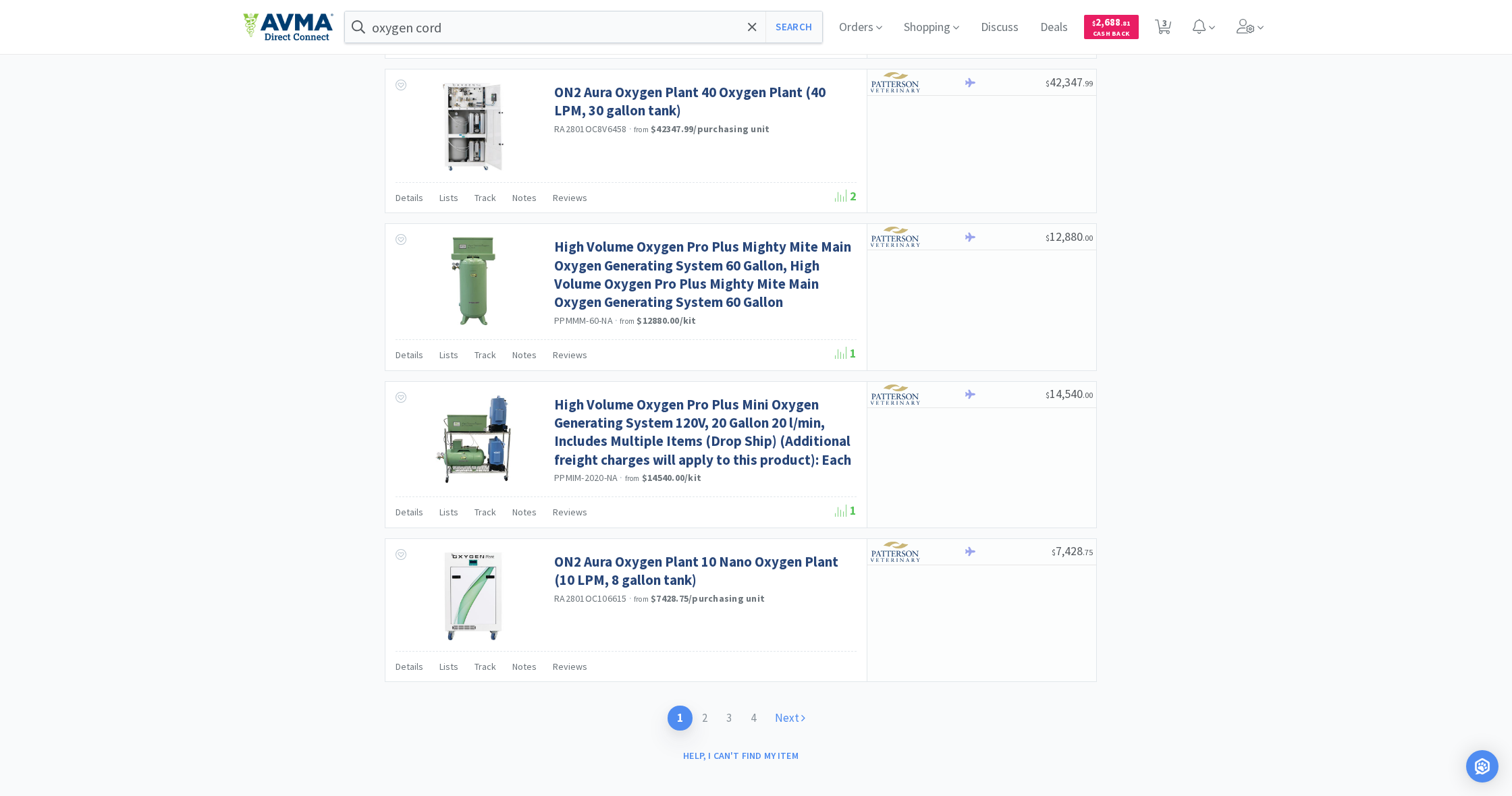
click at [792, 580] on link "Next" at bounding box center [790, 718] width 50 height 25
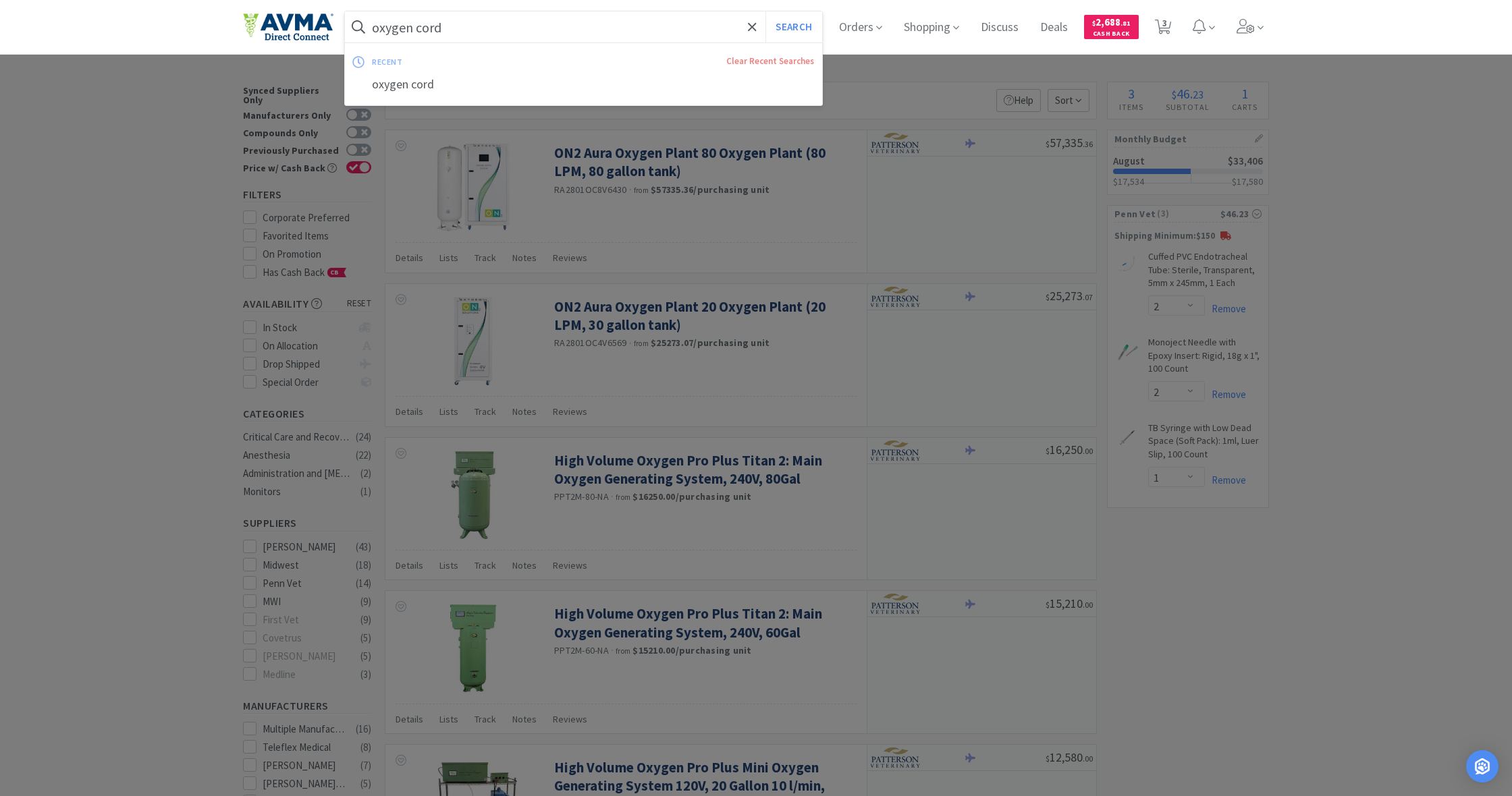
drag, startPoint x: 416, startPoint y: 27, endPoint x: 469, endPoint y: 33, distance: 53.3
click at [469, 33] on input "oxygen cord" at bounding box center [583, 27] width 477 height 31
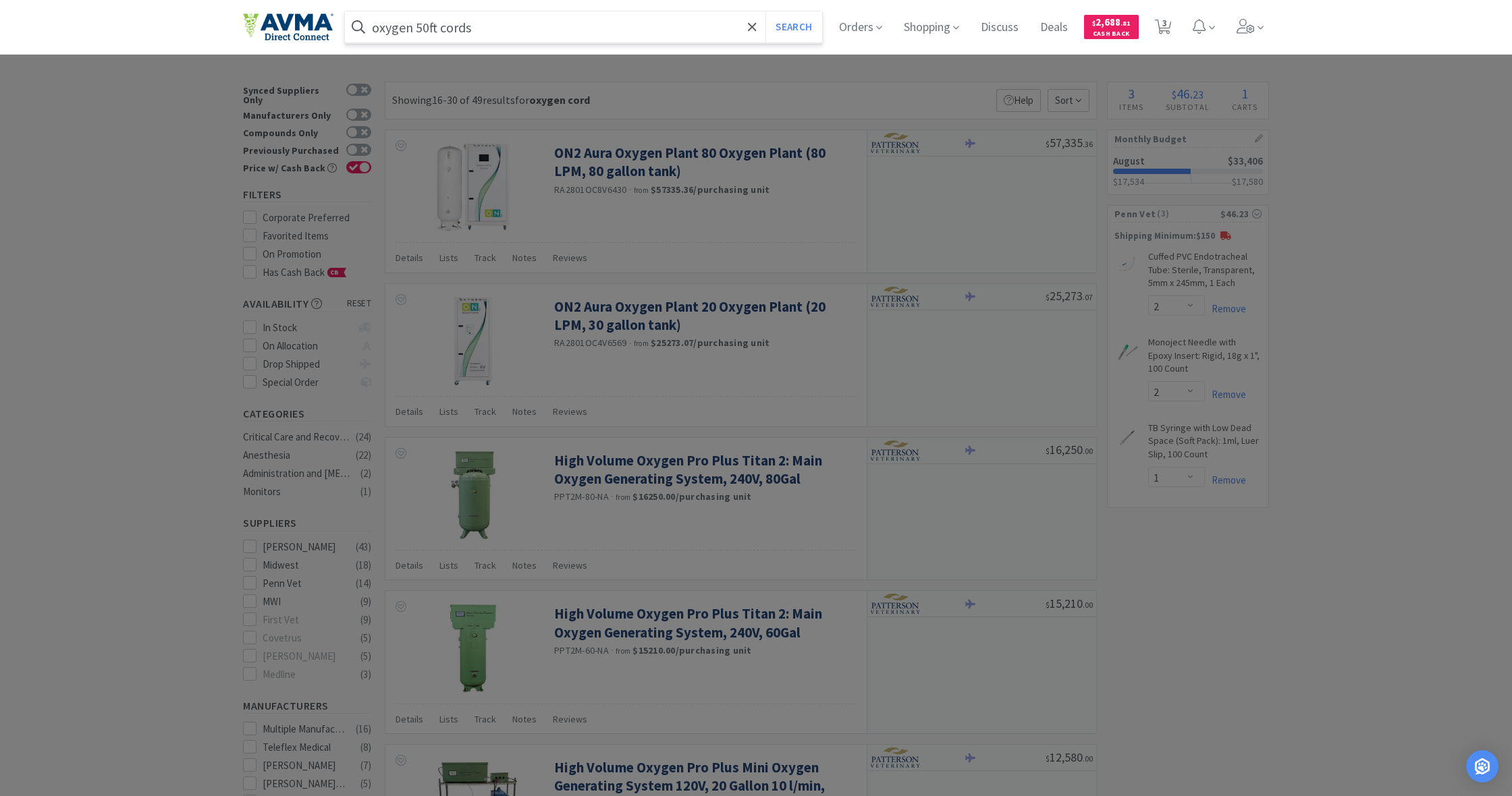
type input "oxygen 50ft cords"
click at [792, 27] on button "Search" at bounding box center [794, 27] width 56 height 31
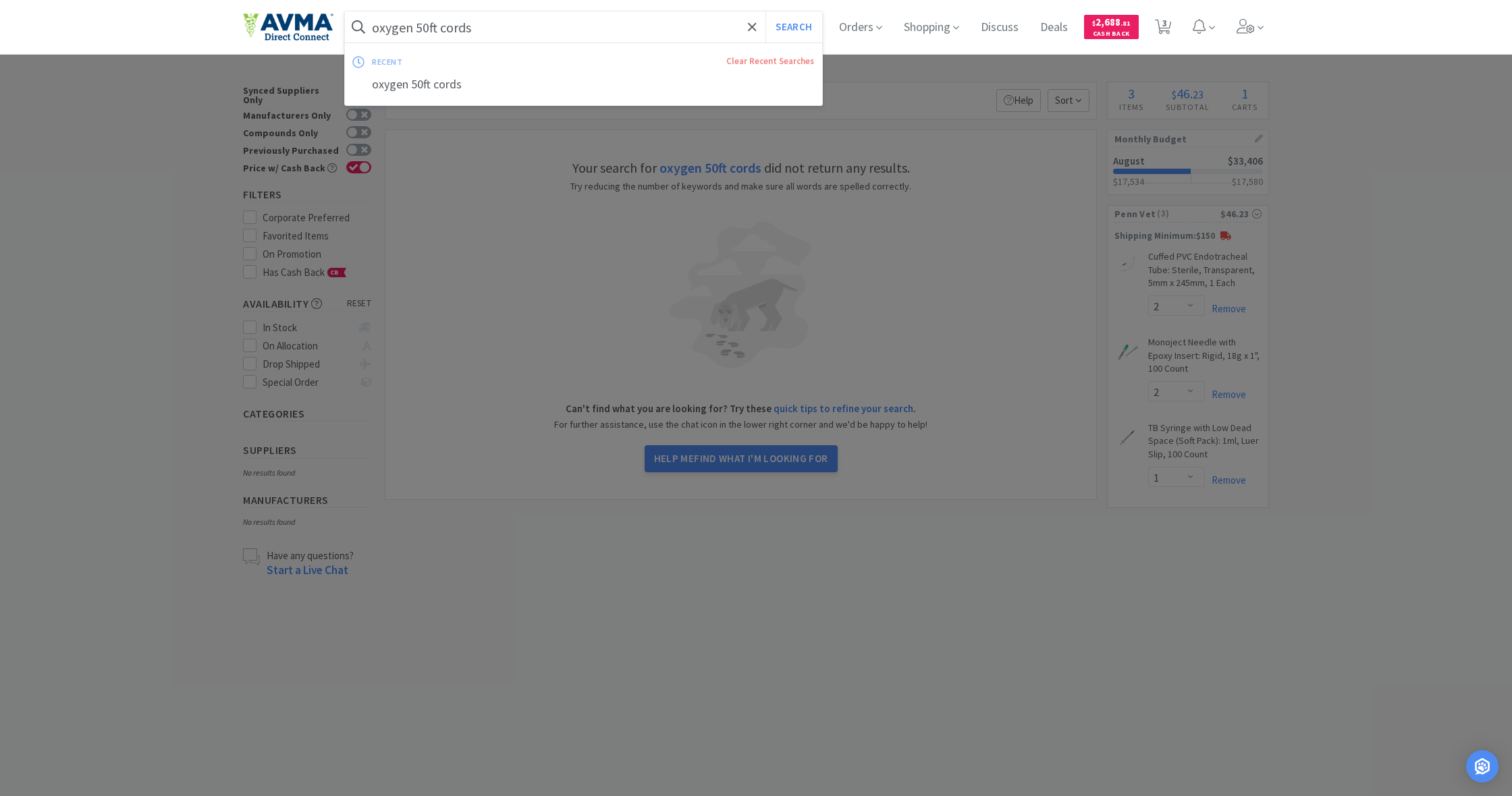
drag, startPoint x: 477, startPoint y: 30, endPoint x: 318, endPoint y: 23, distance: 159.2
click at [318, 23] on div "oxygen 50ft cords Search recent Clear Recent Searches oxygen 50ft cords Orders …" at bounding box center [756, 27] width 1026 height 54
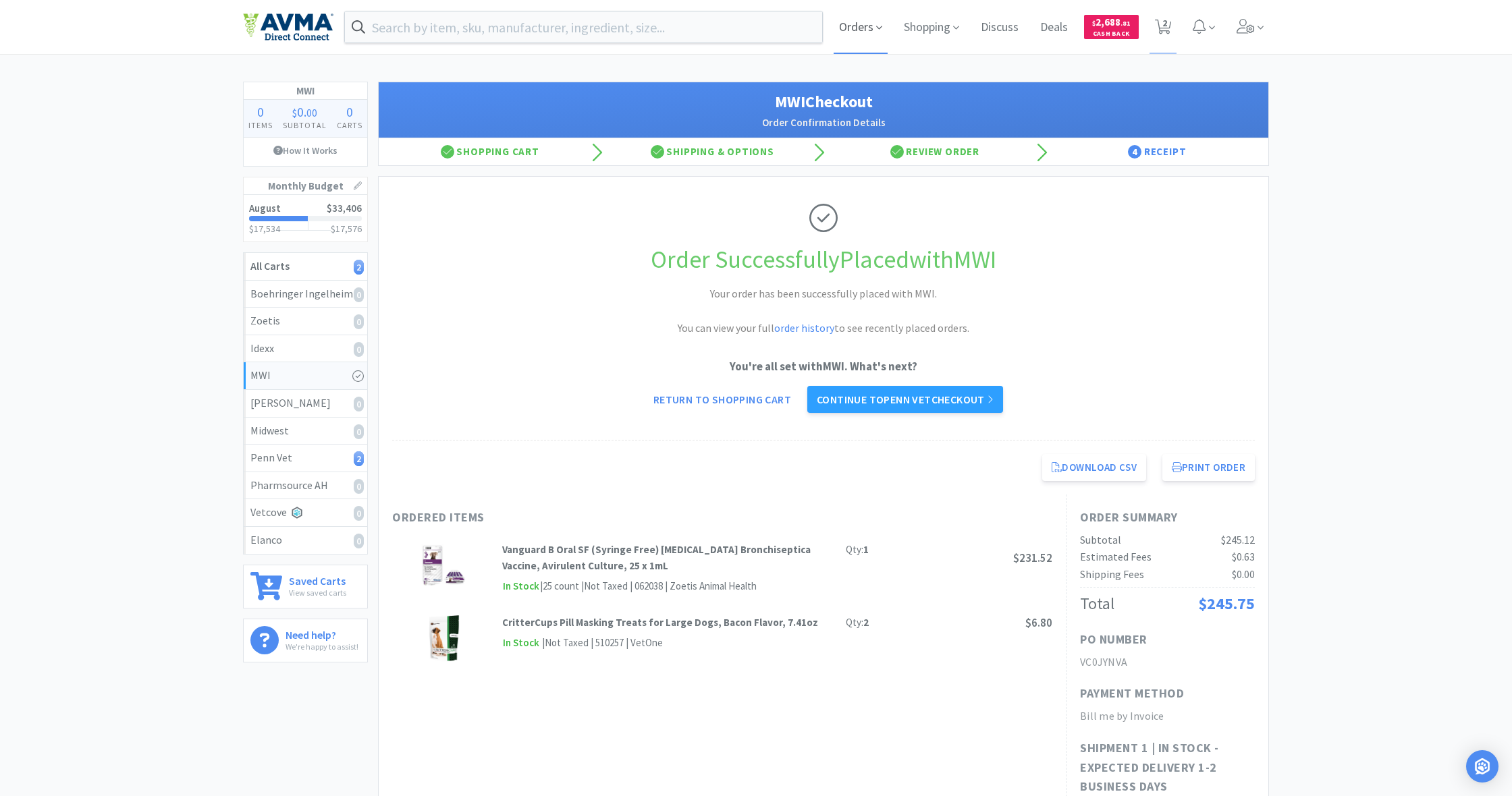
click at [855, 29] on span "Orders" at bounding box center [861, 27] width 54 height 54
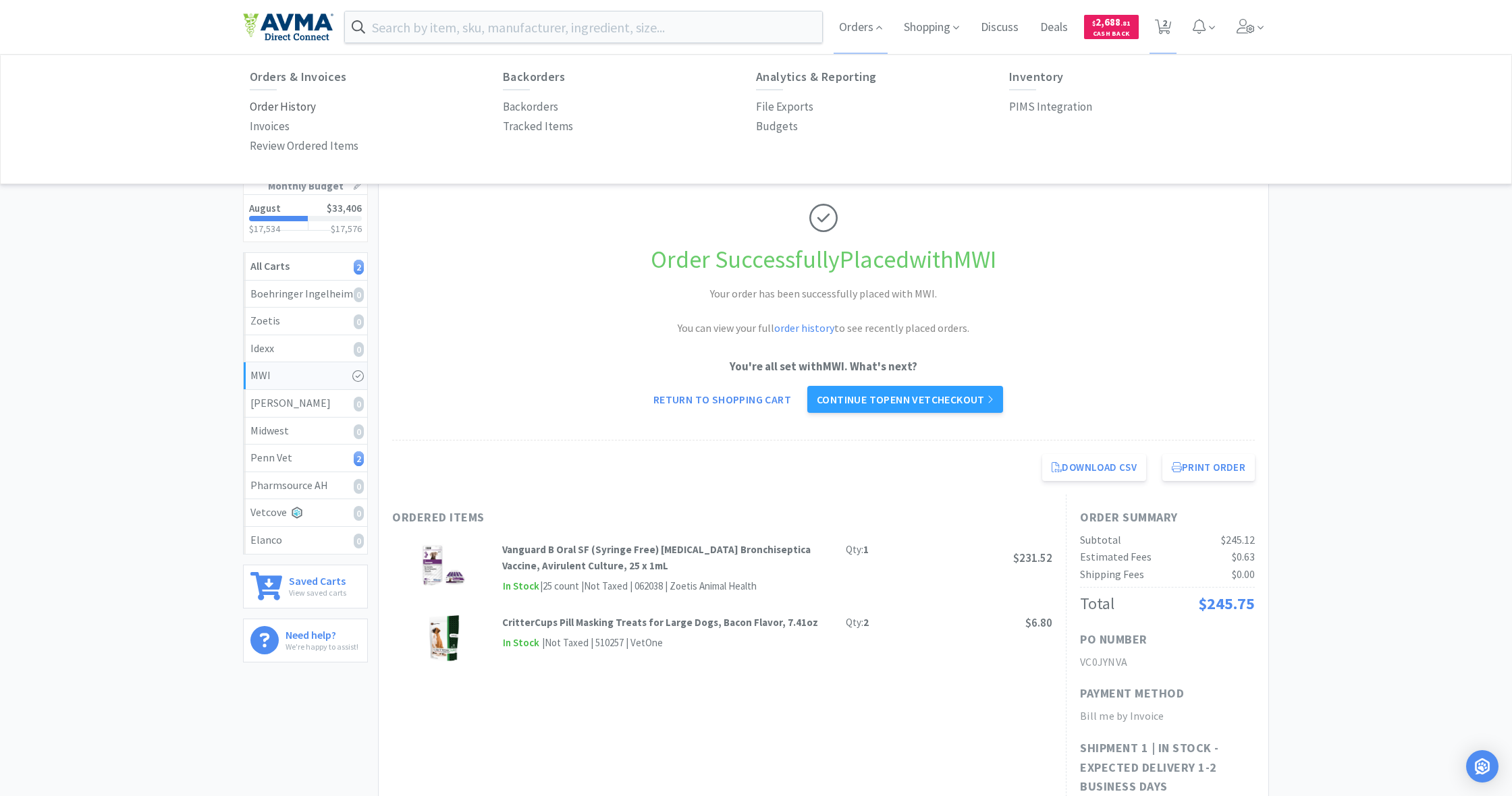
click at [264, 102] on p "Order History" at bounding box center [283, 107] width 66 height 18
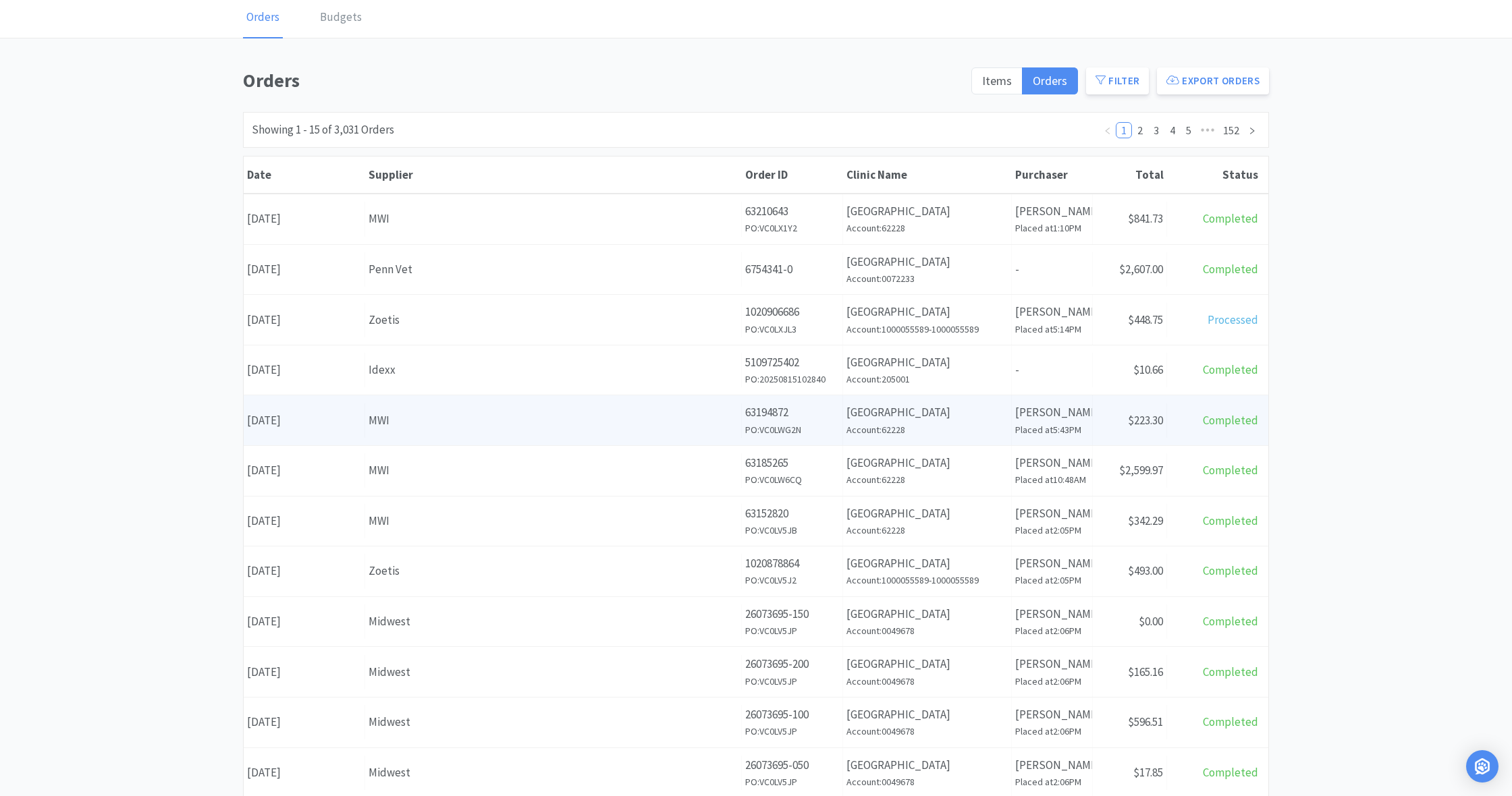
scroll to position [60, 0]
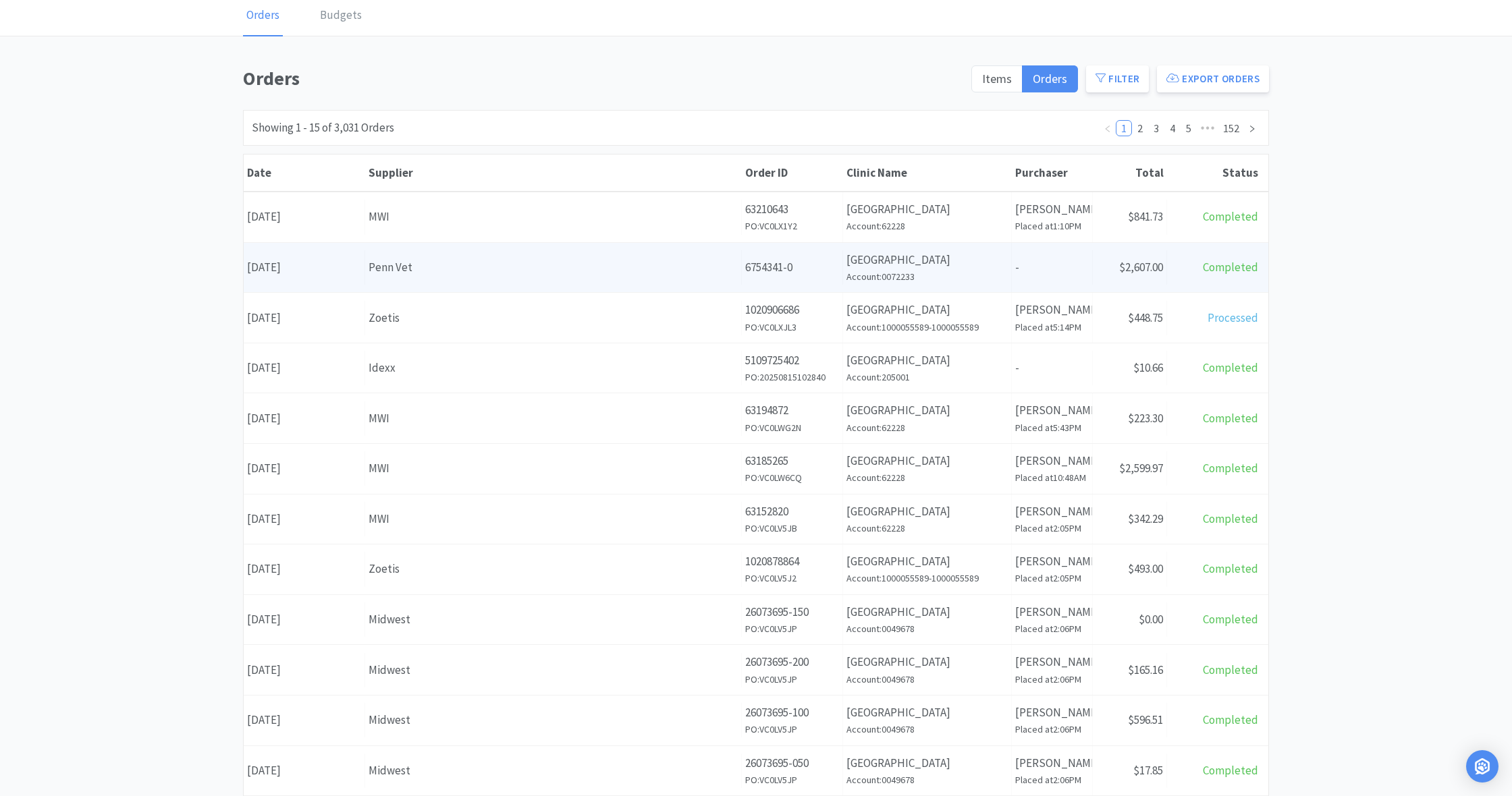
click at [646, 270] on div "Penn Vet" at bounding box center [553, 267] width 370 height 18
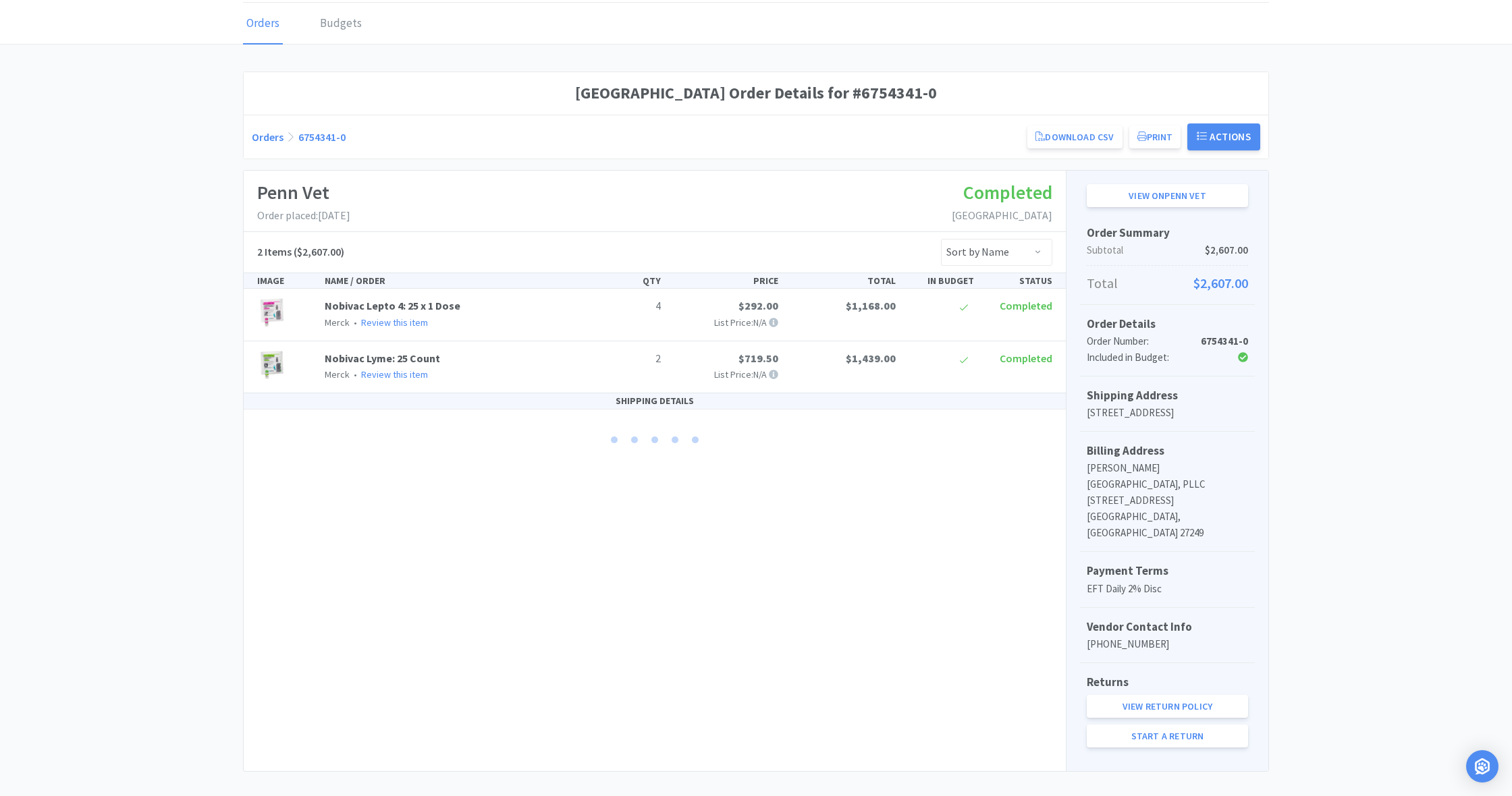
scroll to position [50, 0]
